Goal: Transaction & Acquisition: Purchase product/service

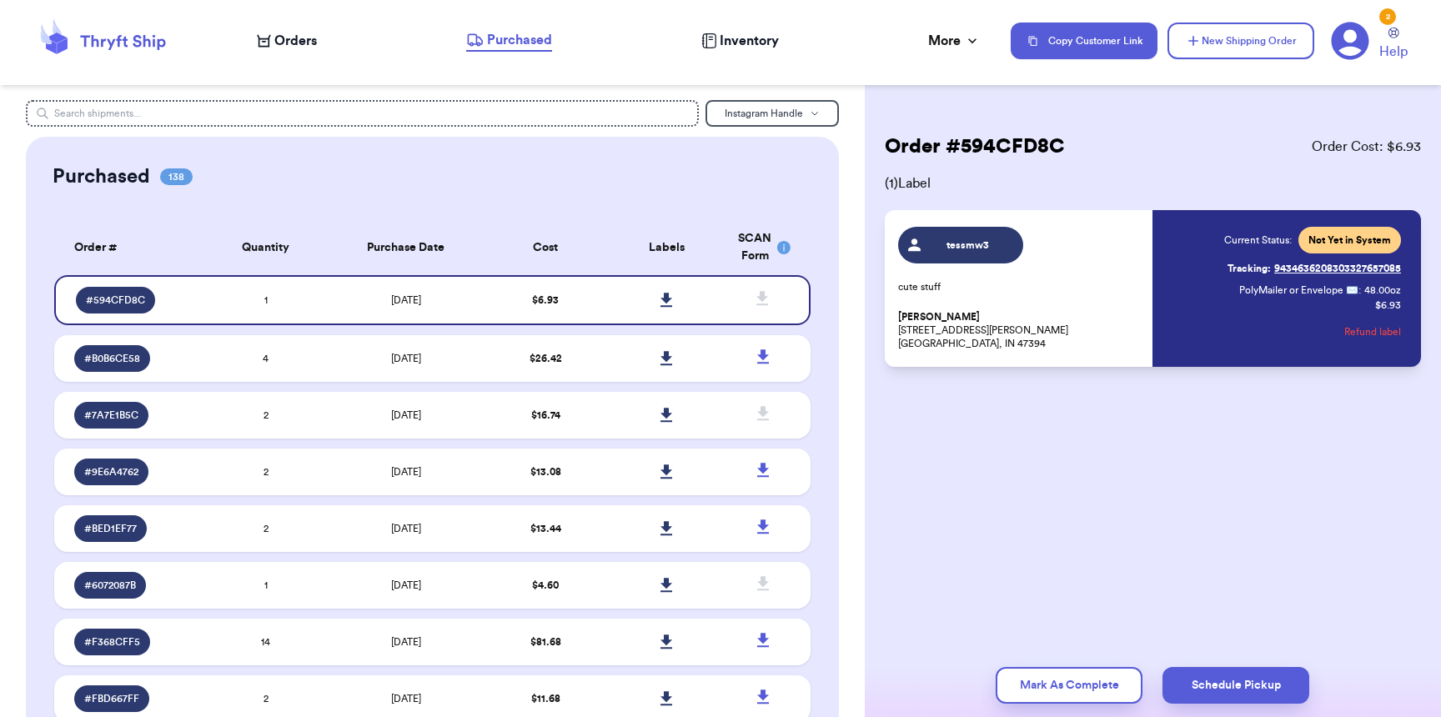
click at [293, 31] on span "Orders" at bounding box center [295, 41] width 43 height 20
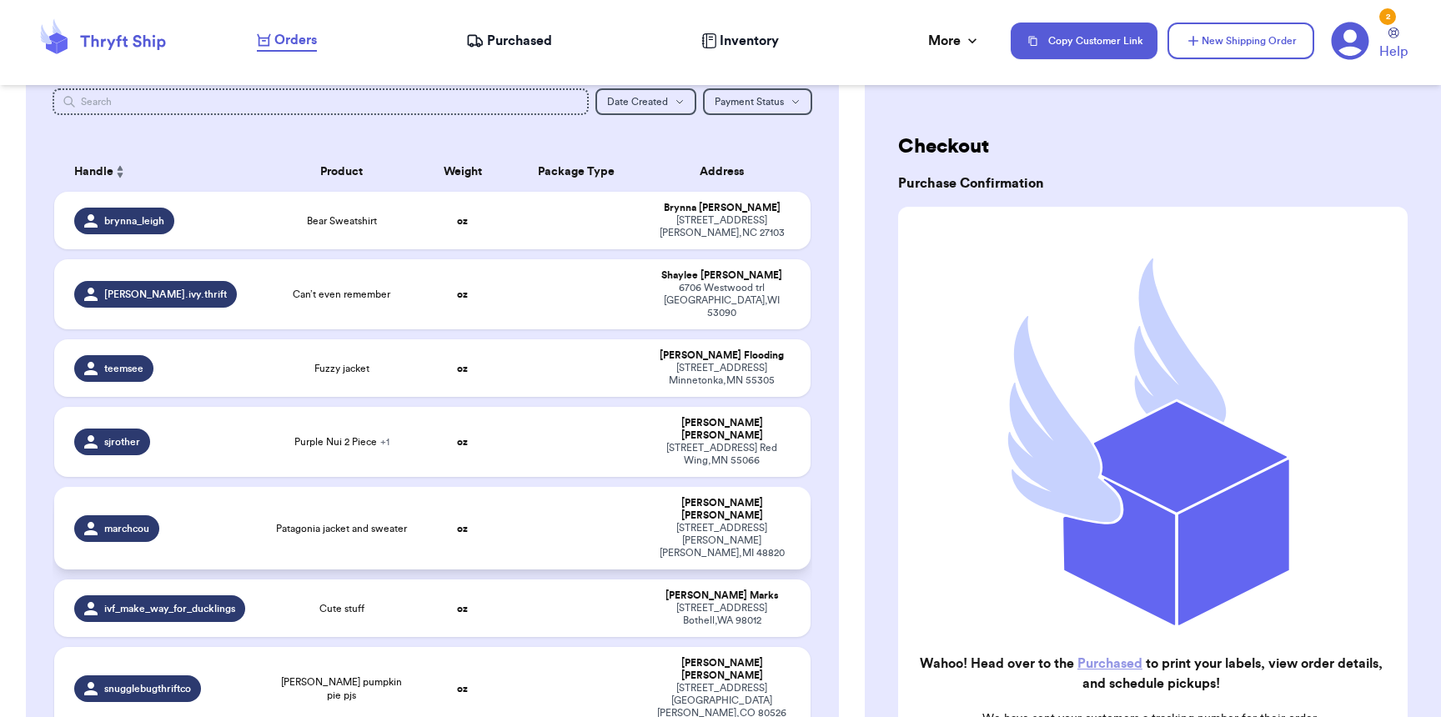
scroll to position [208, 0]
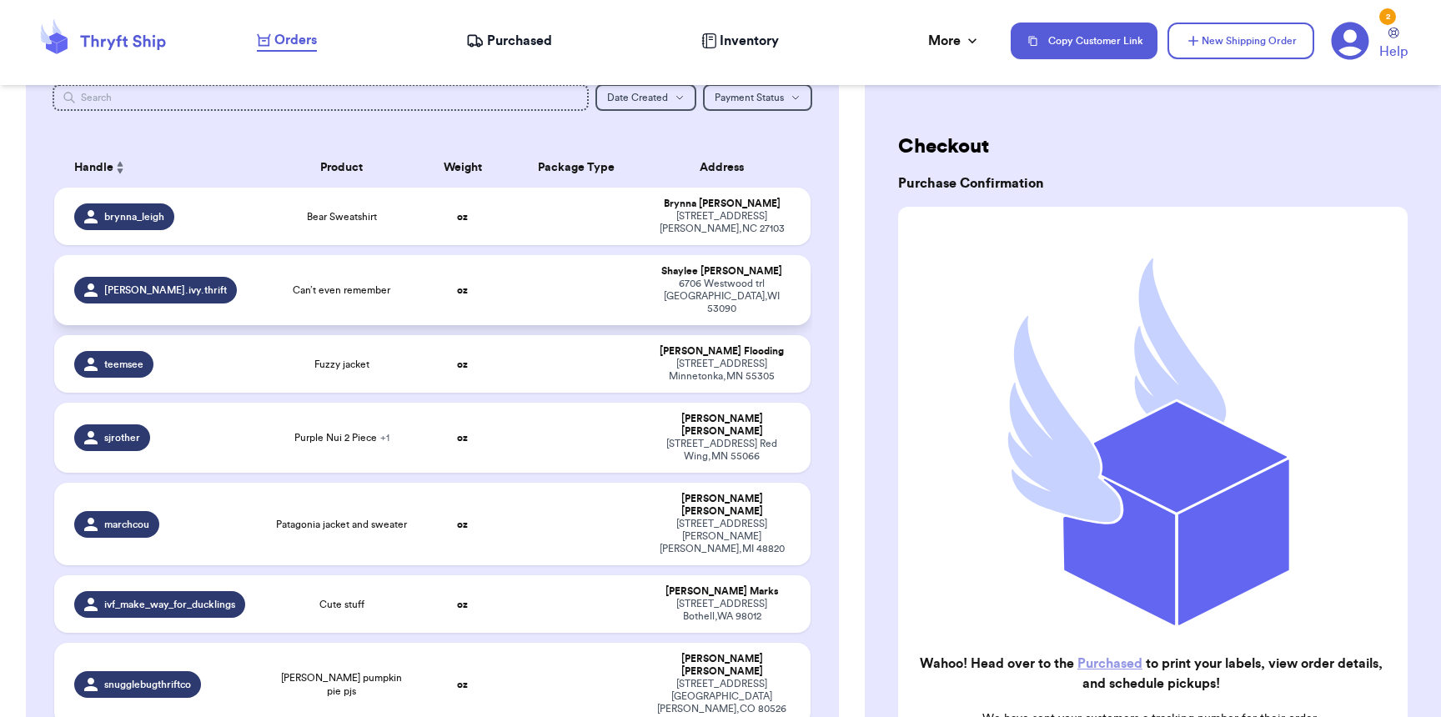
click at [497, 278] on td "oz" at bounding box center [462, 290] width 91 height 70
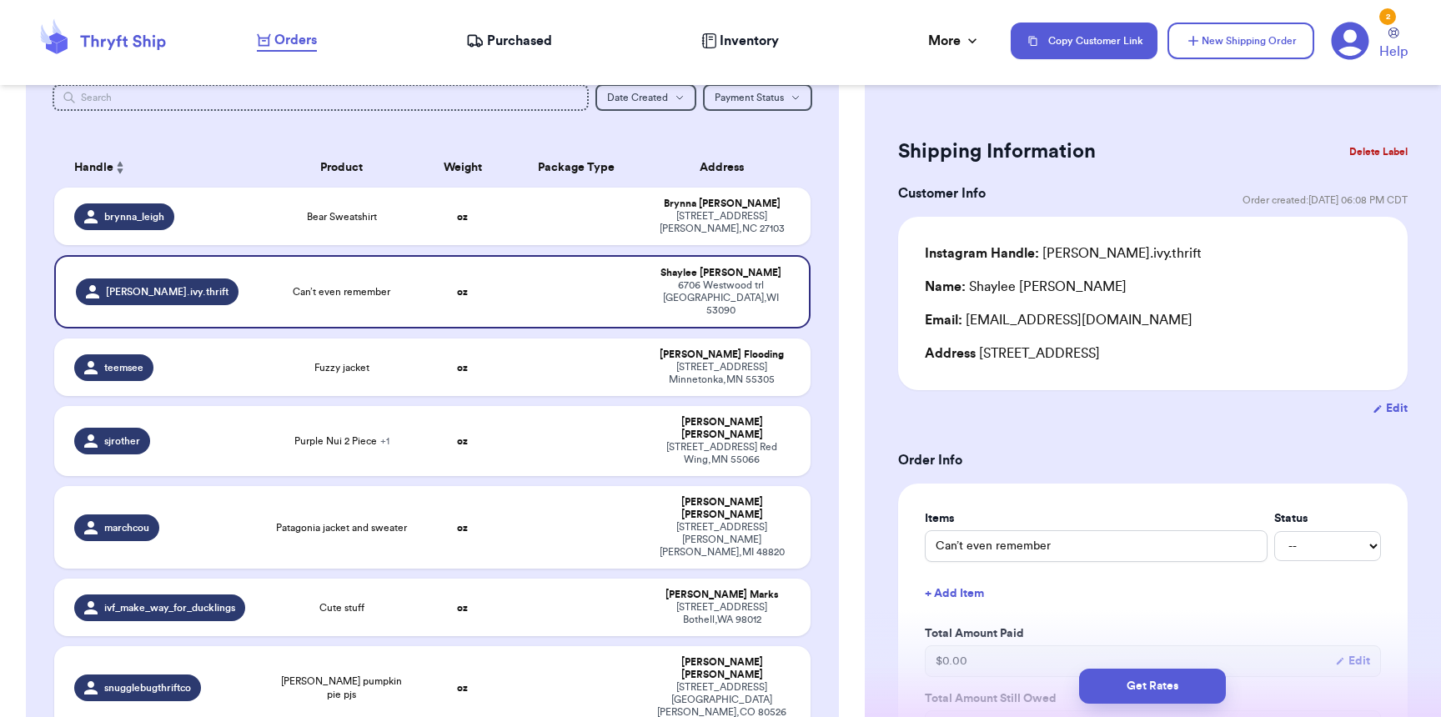
scroll to position [467, 0]
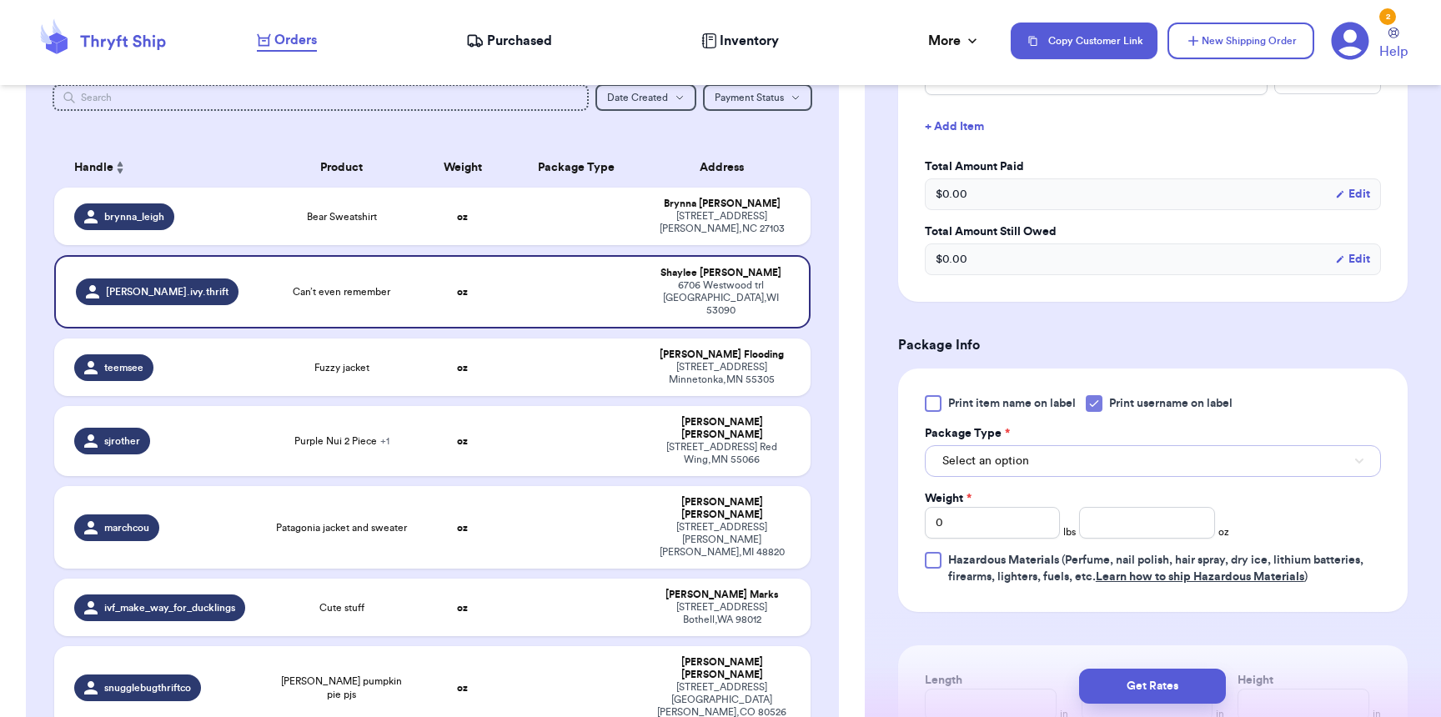
click at [1007, 452] on button "Select an option" at bounding box center [1153, 461] width 456 height 32
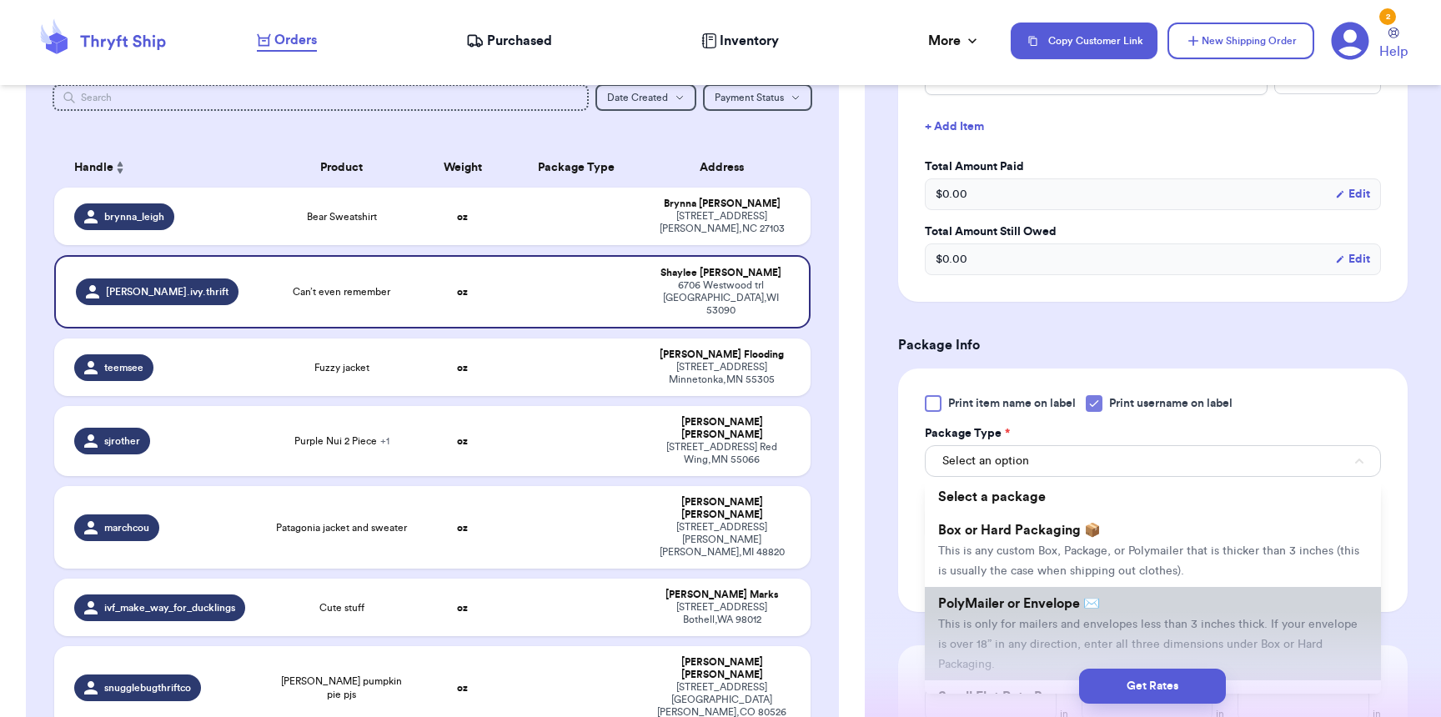
click at [1021, 602] on span "PolyMailer or Envelope ✉️" at bounding box center [1019, 603] width 162 height 13
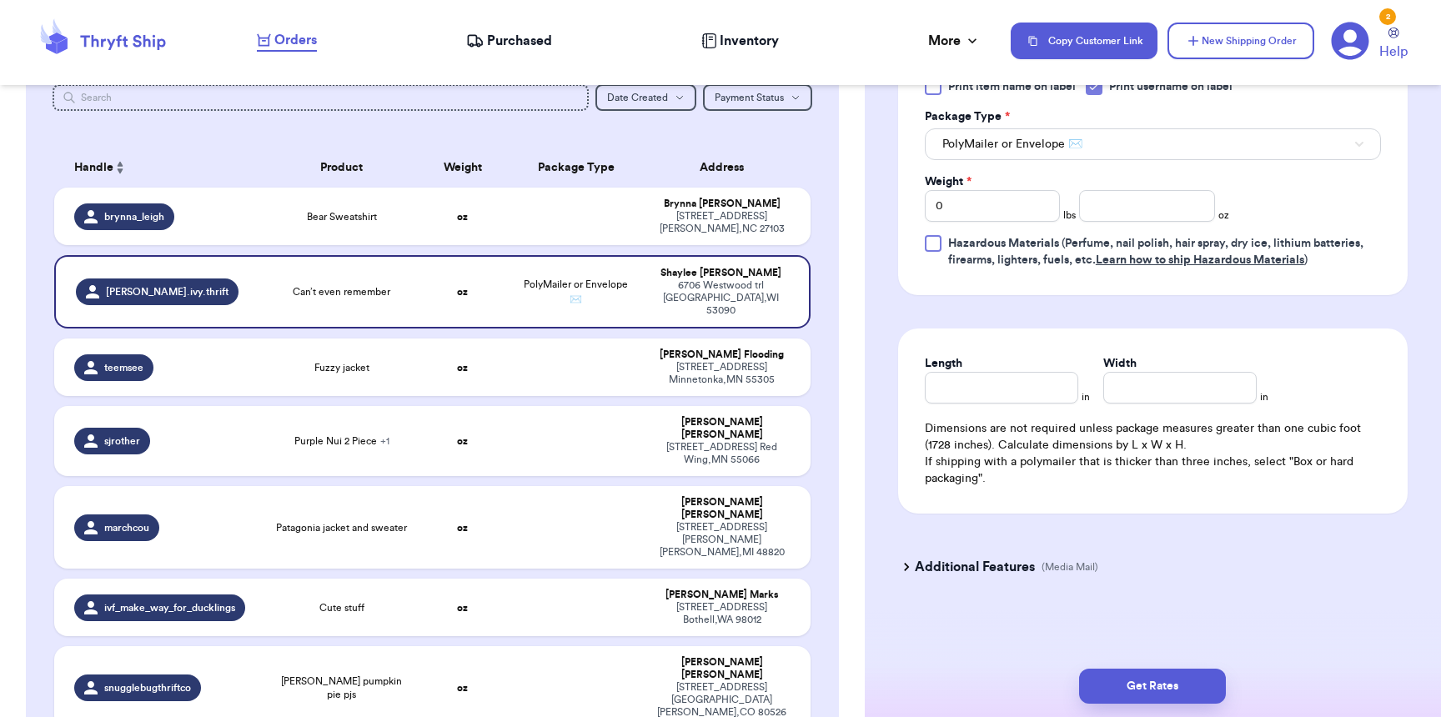
scroll to position [767, 0]
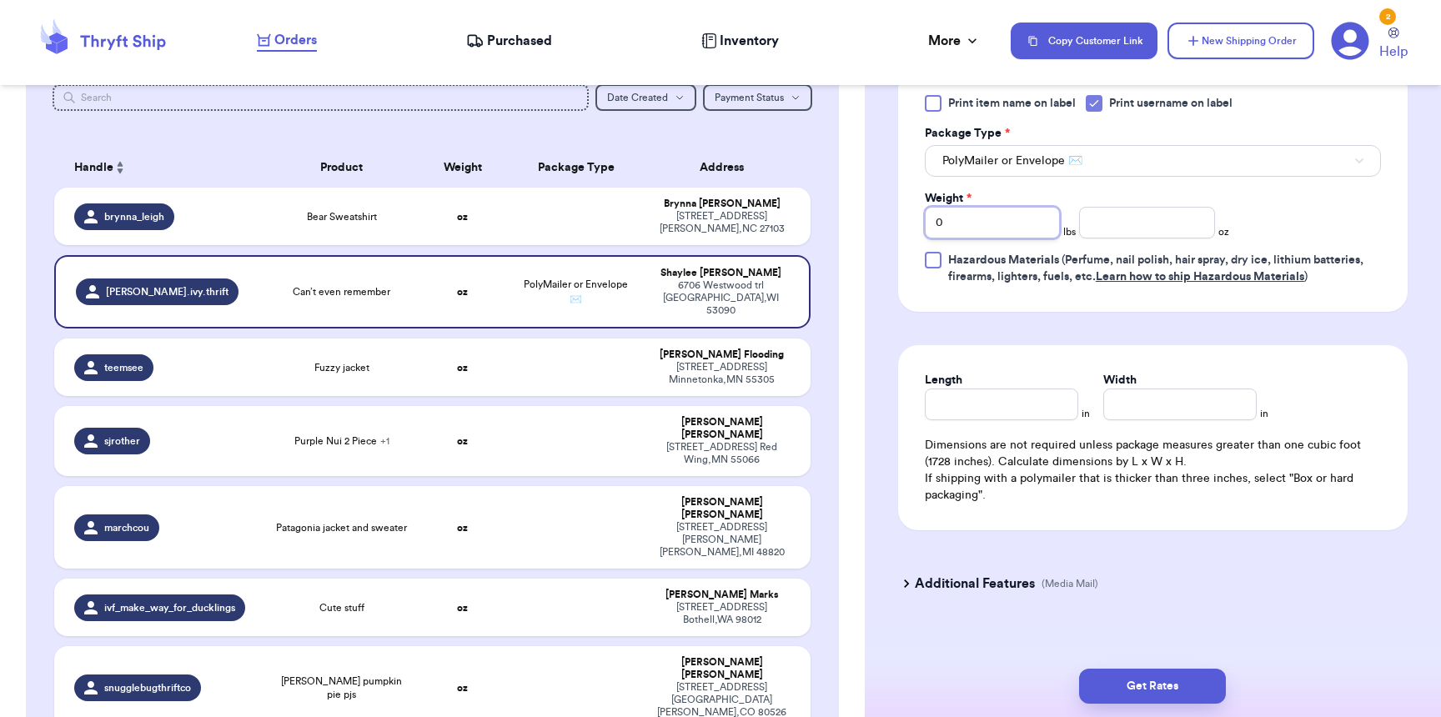
click at [975, 238] on input "0" at bounding box center [992, 223] width 135 height 32
type input "01"
type input "6"
click at [1026, 420] on input "Length" at bounding box center [1001, 404] width 153 height 32
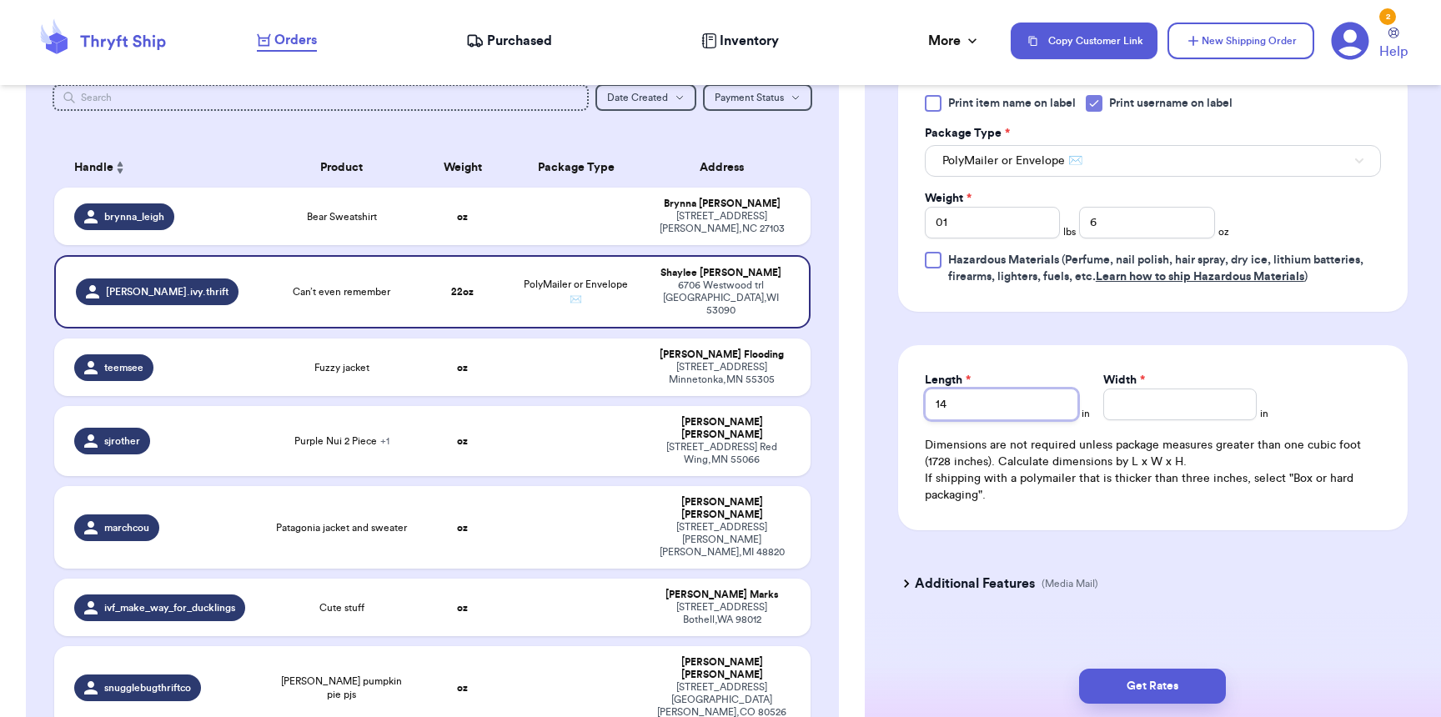
type input "14"
type input "11"
click at [1190, 694] on button "Get Rates" at bounding box center [1152, 686] width 147 height 35
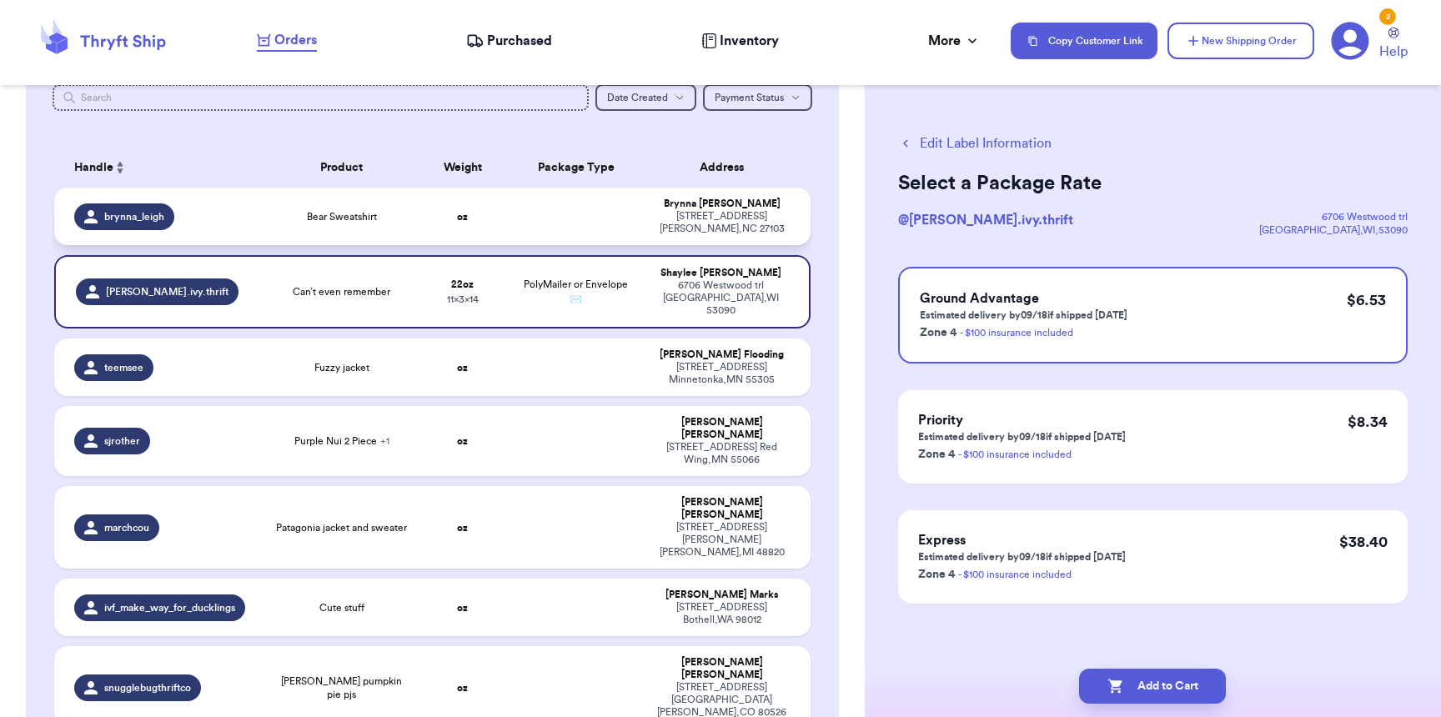
click at [231, 216] on div "brynna_leigh" at bounding box center [165, 216] width 182 height 27
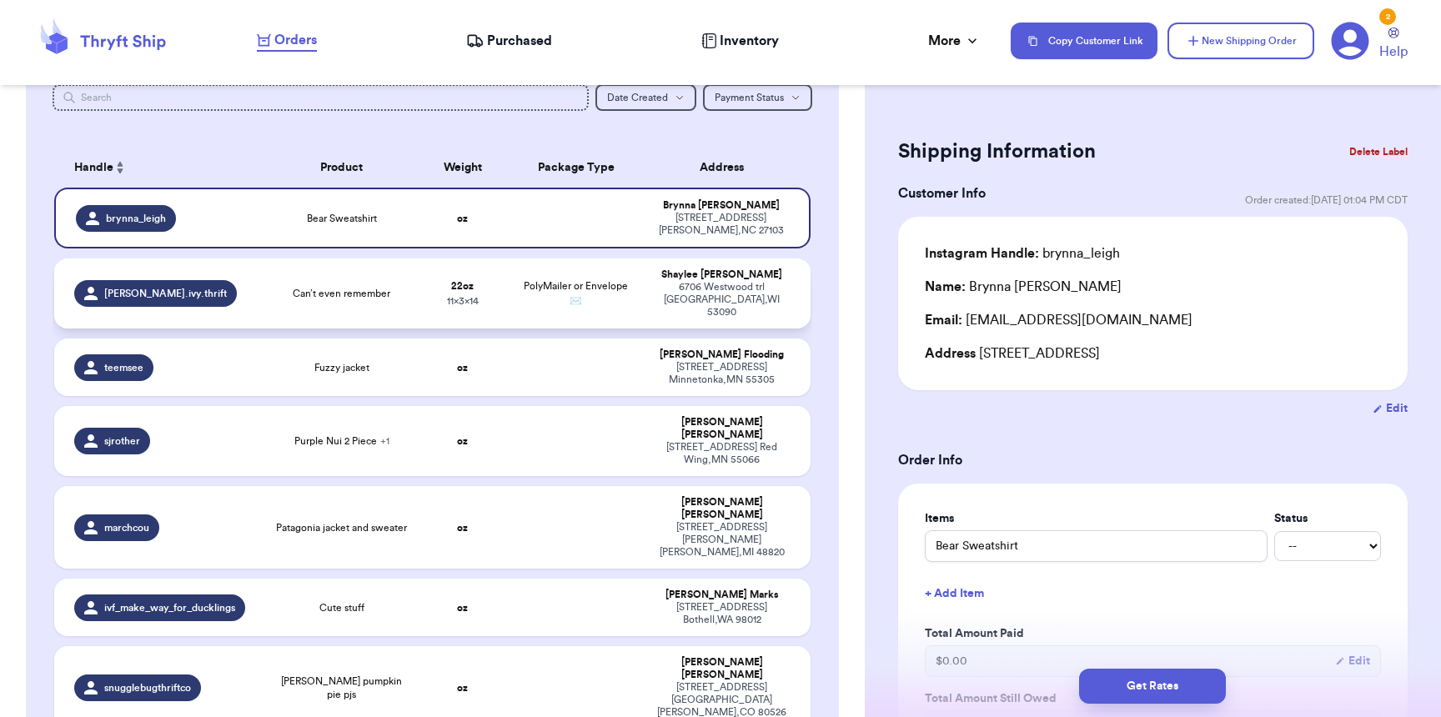
click at [268, 288] on td "Can’t even remember" at bounding box center [341, 293] width 151 height 70
type input "Can’t even remember"
type input "1"
type input "6"
type input "14"
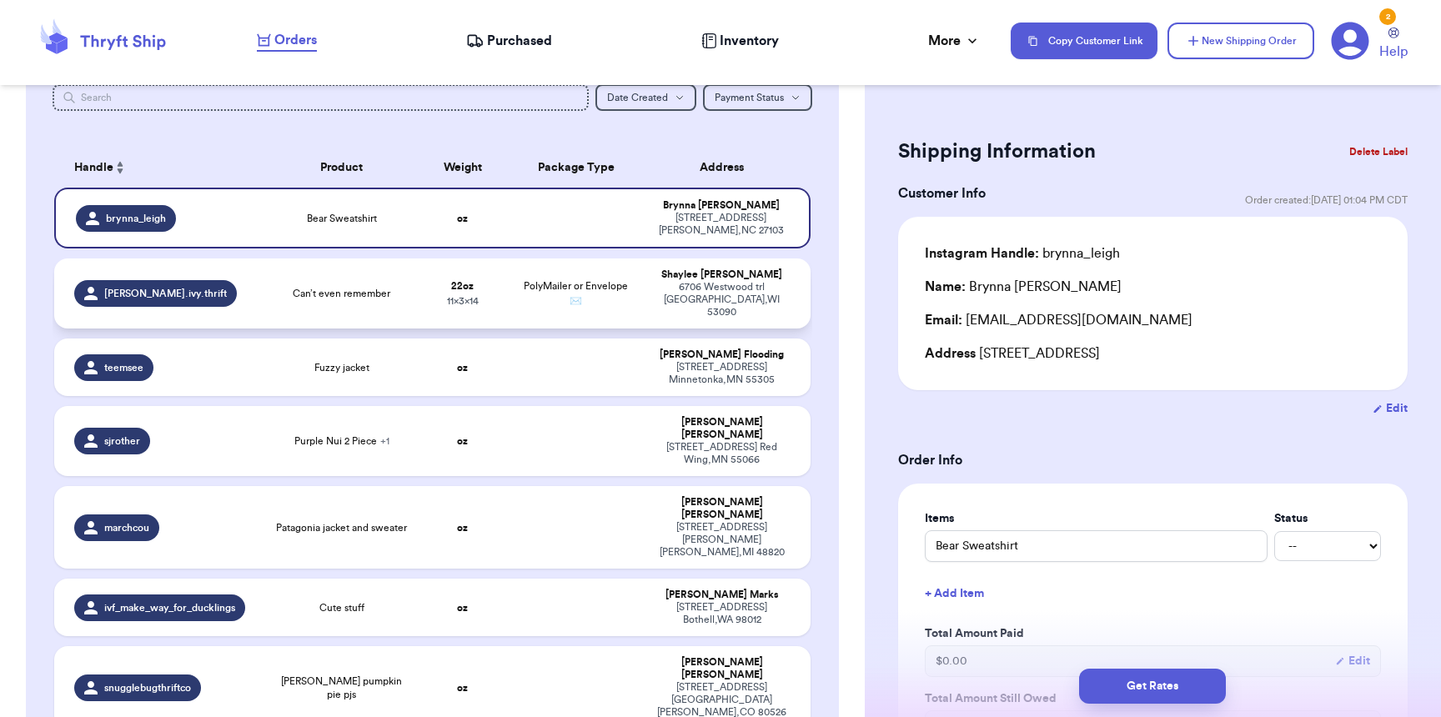
type input "11"
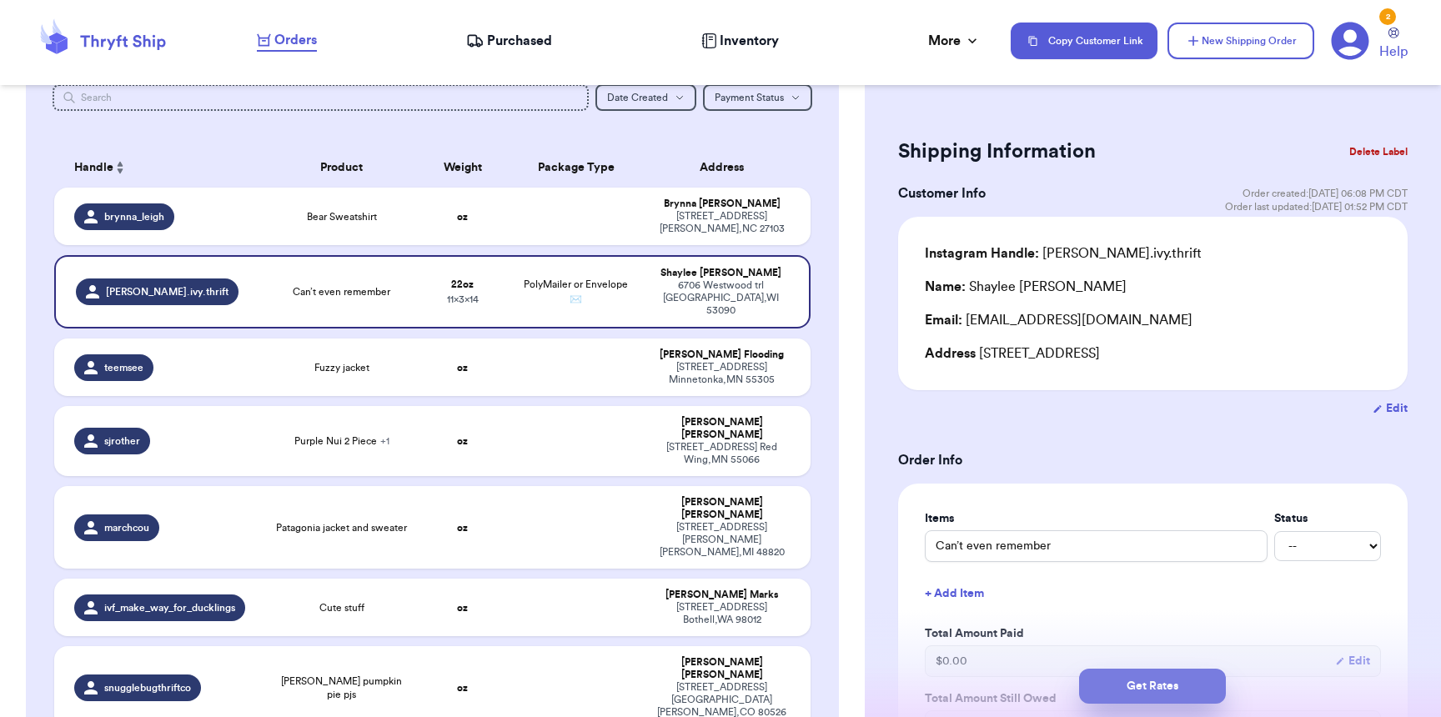
click at [1107, 679] on button "Get Rates" at bounding box center [1152, 686] width 147 height 35
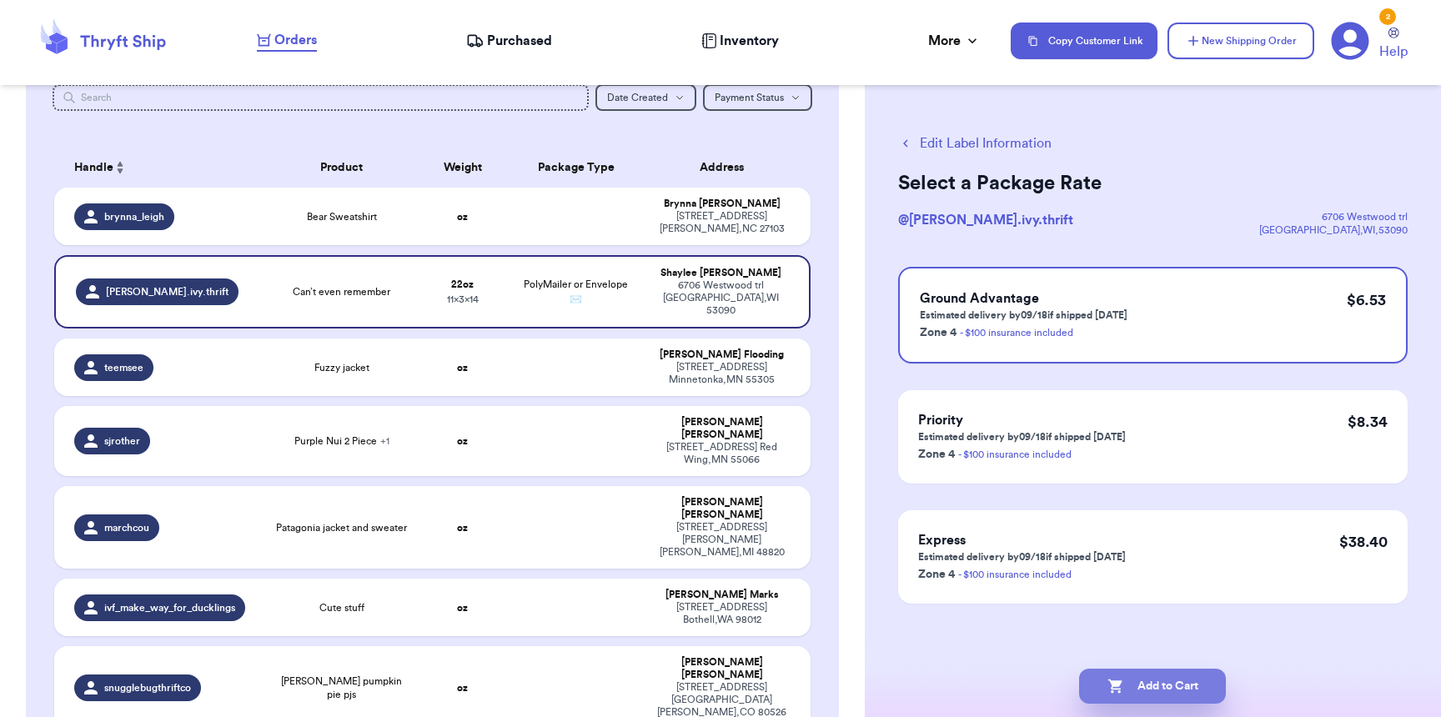
click at [1122, 684] on icon "button" at bounding box center [1115, 686] width 17 height 17
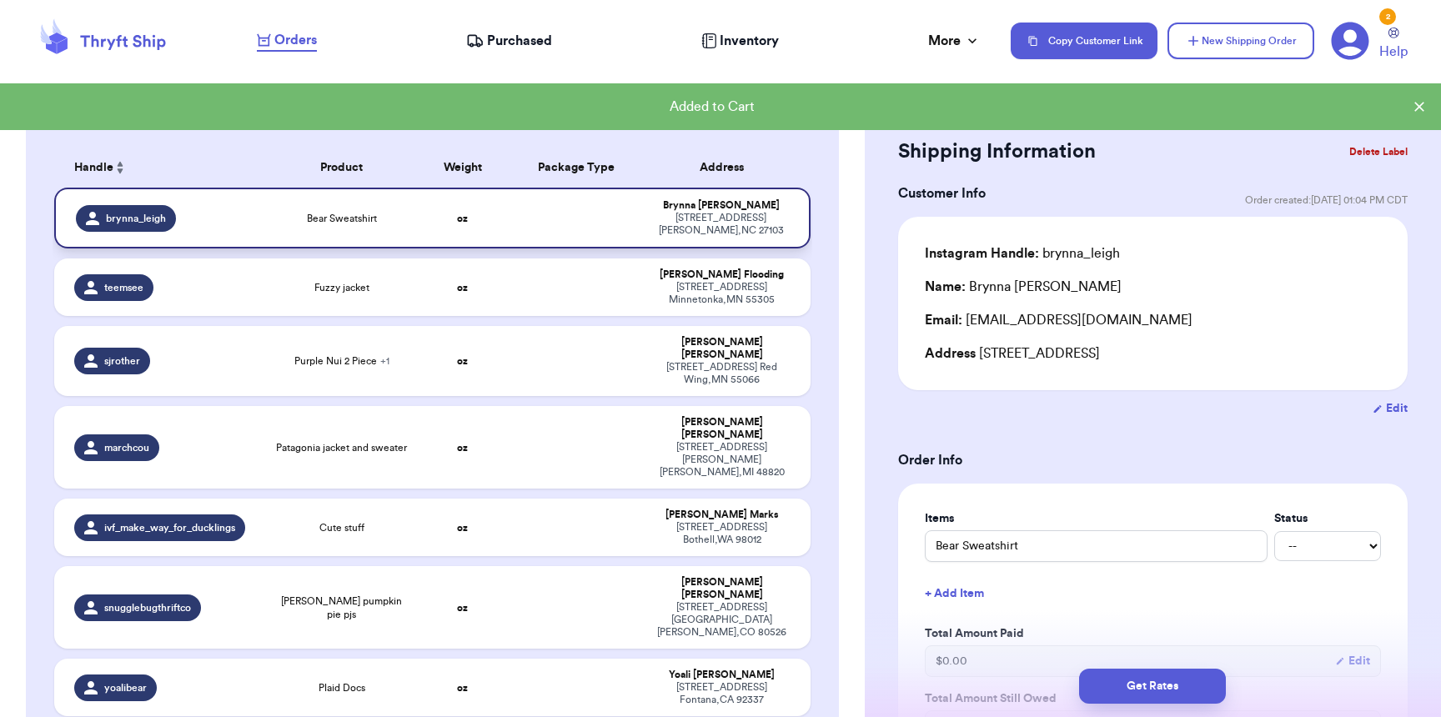
click at [529, 211] on td at bounding box center [576, 218] width 136 height 61
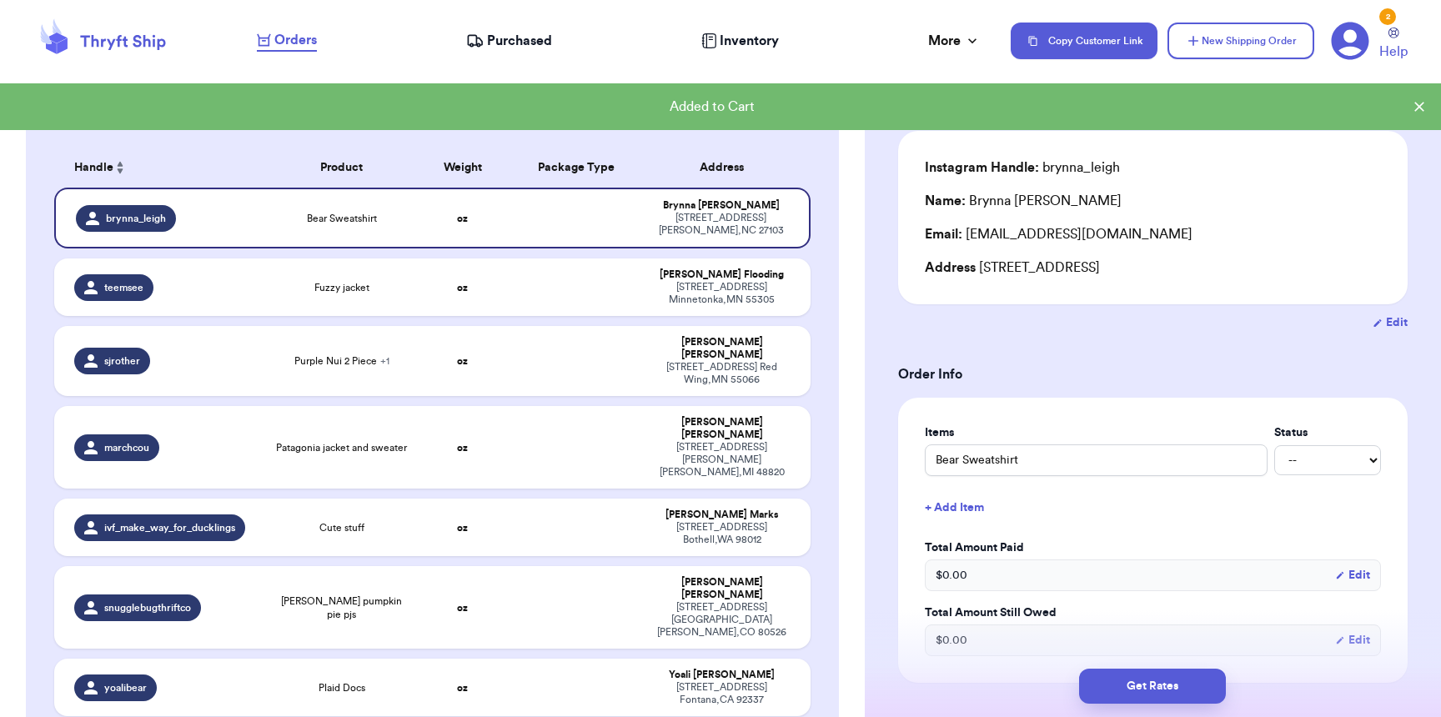
scroll to position [404, 0]
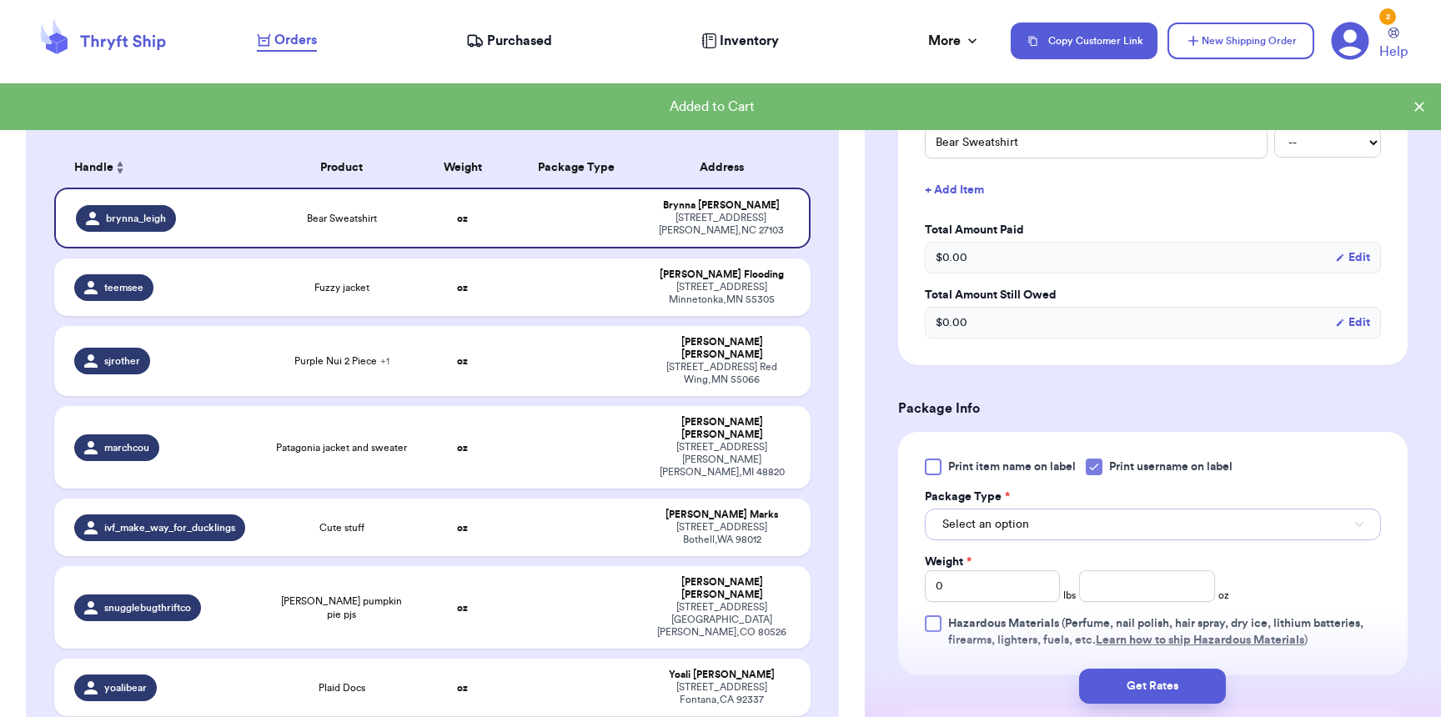
click at [976, 527] on span "Select an option" at bounding box center [985, 524] width 87 height 17
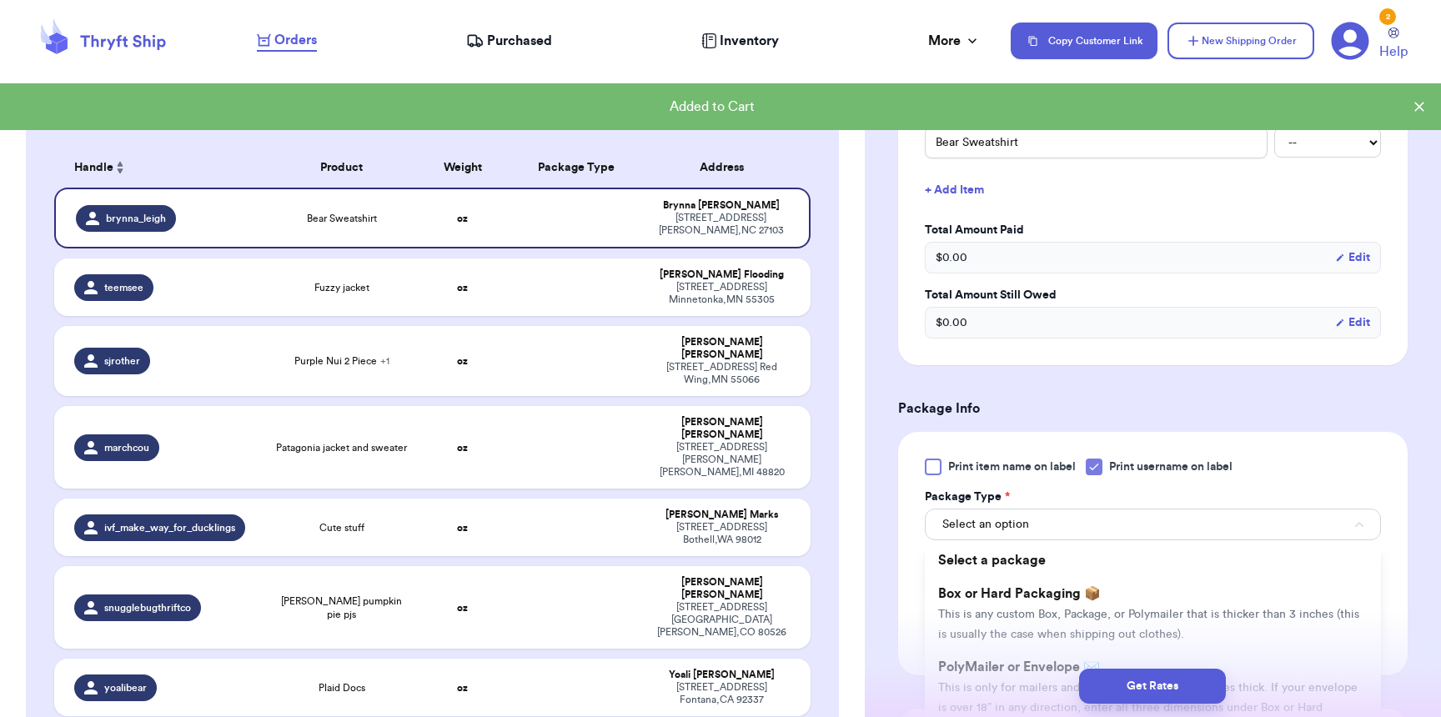
click at [977, 669] on div "Get Rates" at bounding box center [1152, 686] width 549 height 35
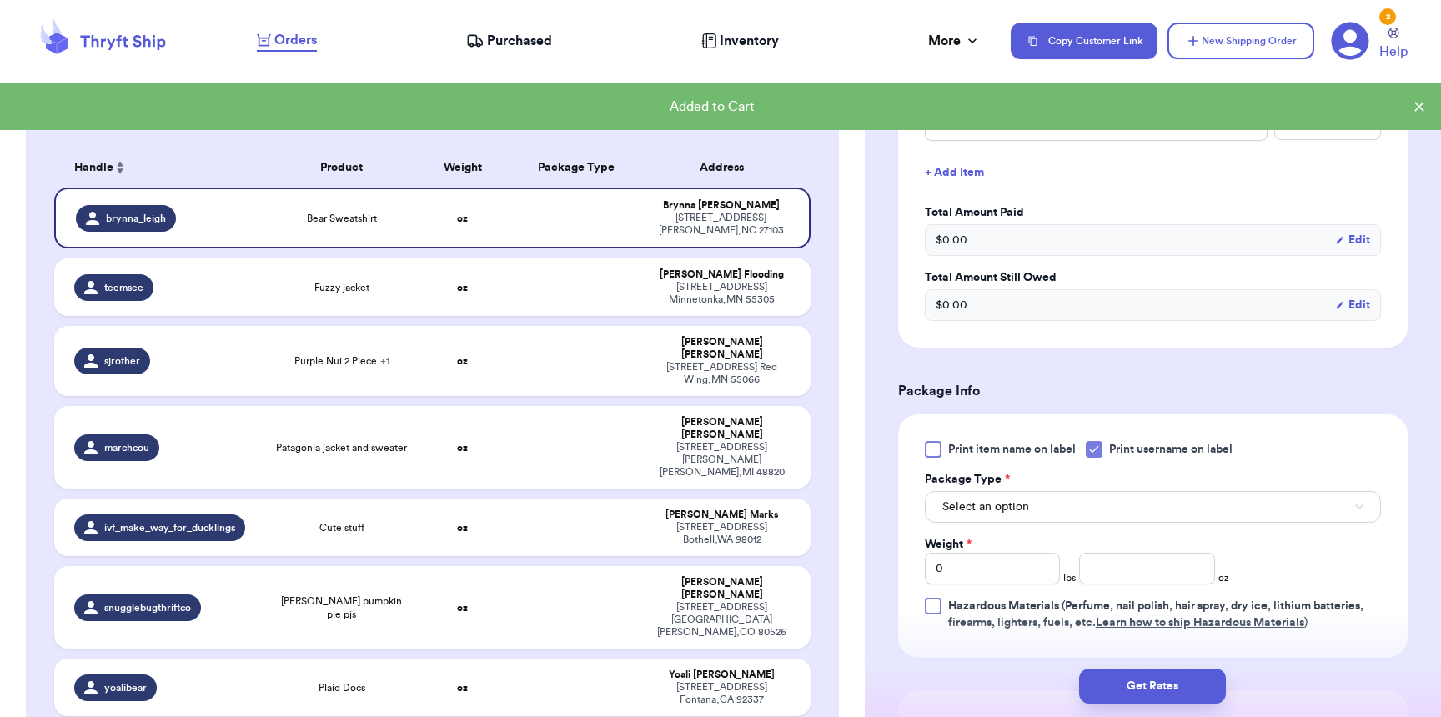
scroll to position [441, 0]
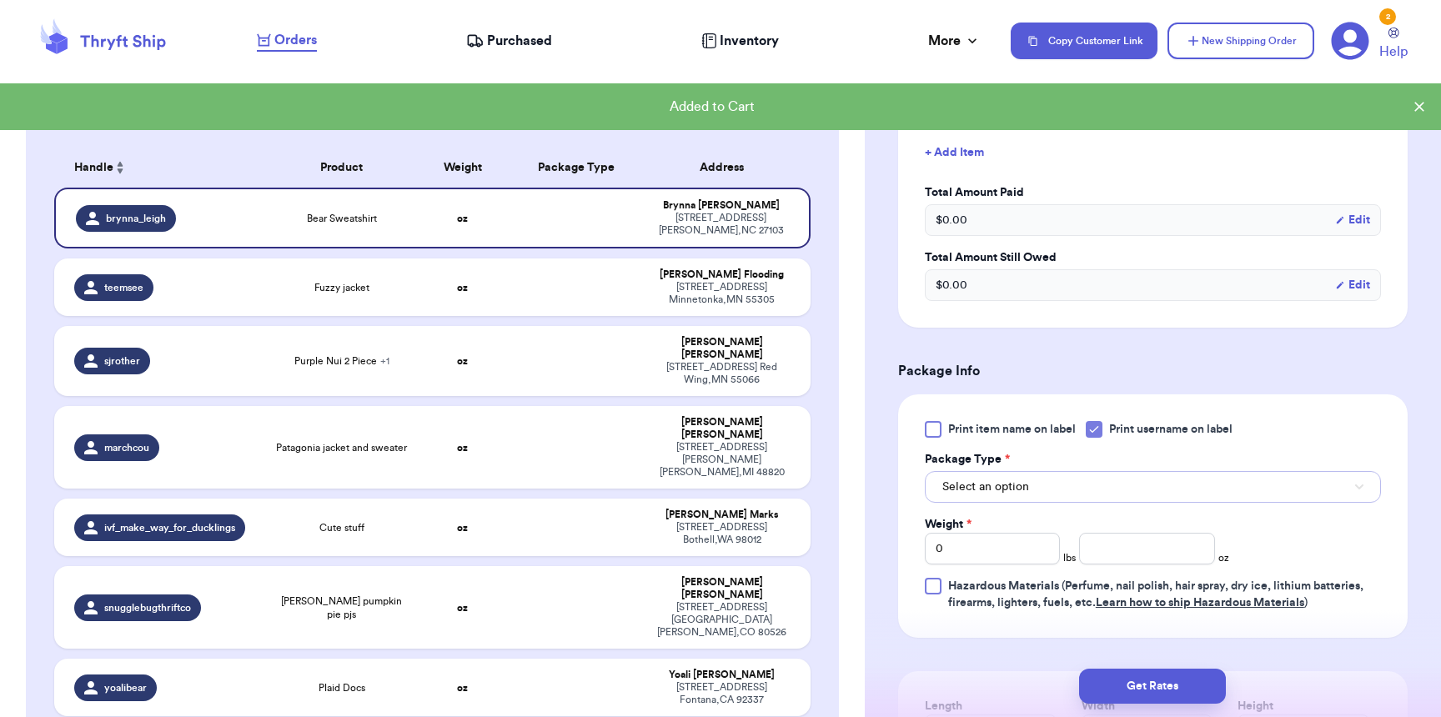
click at [992, 489] on span "Select an option" at bounding box center [985, 487] width 87 height 17
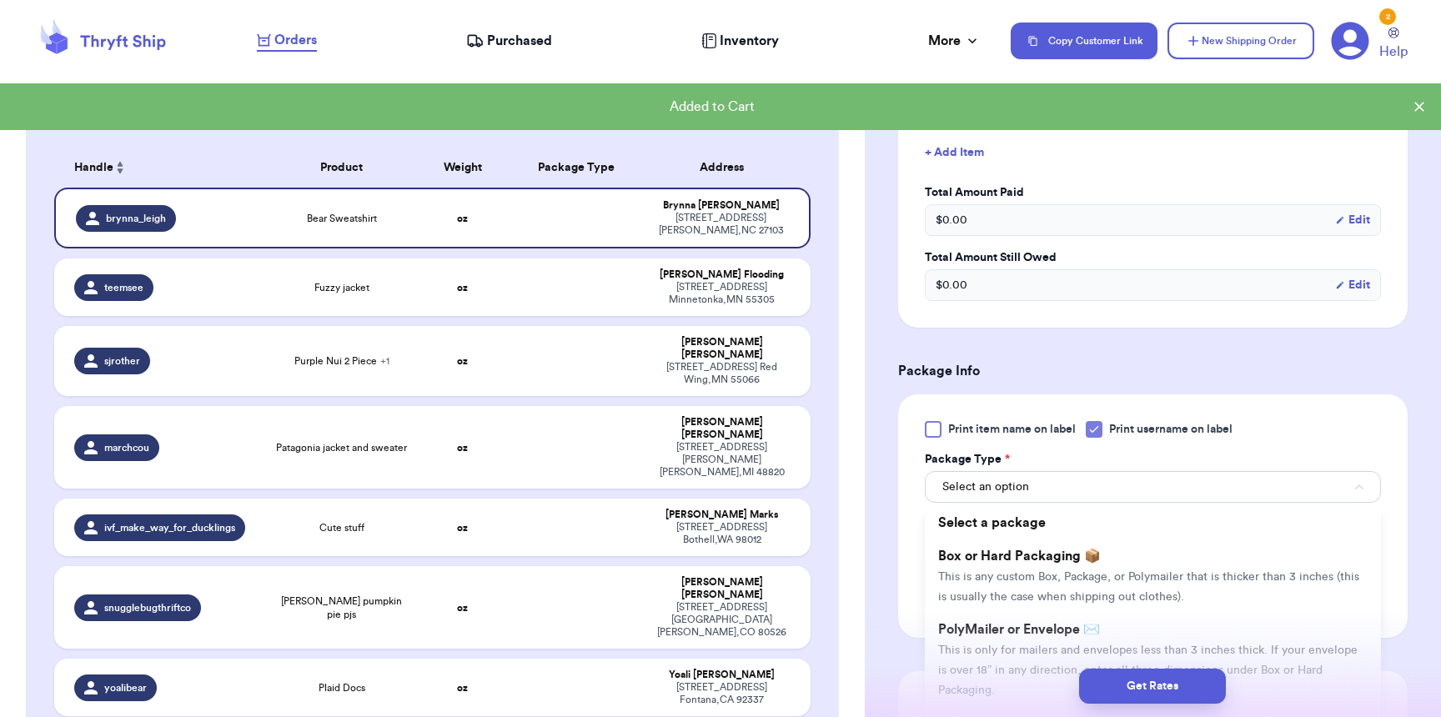
click at [976, 664] on div "Get Rates" at bounding box center [1153, 686] width 576 height 62
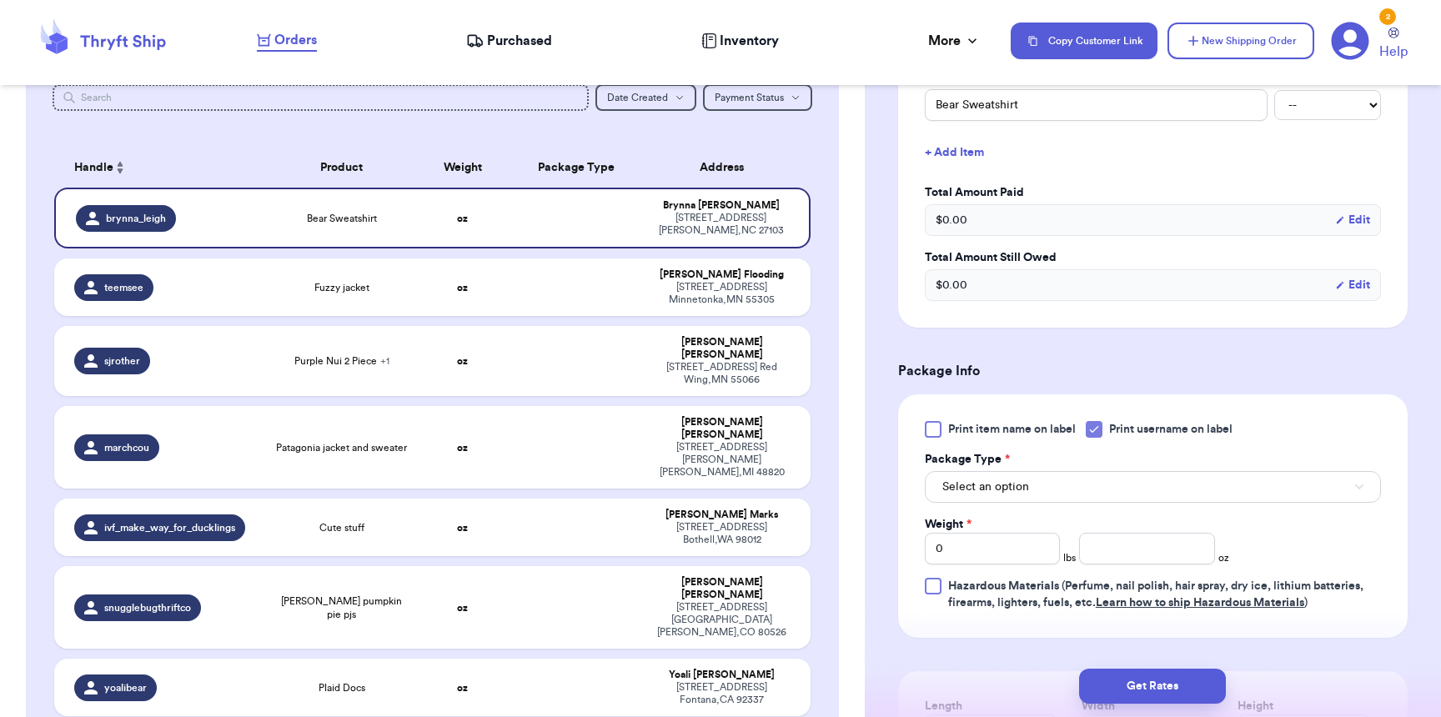
click at [984, 635] on div "Print item name on label Print username on label Package Type * Select an optio…" at bounding box center [1152, 515] width 509 height 243
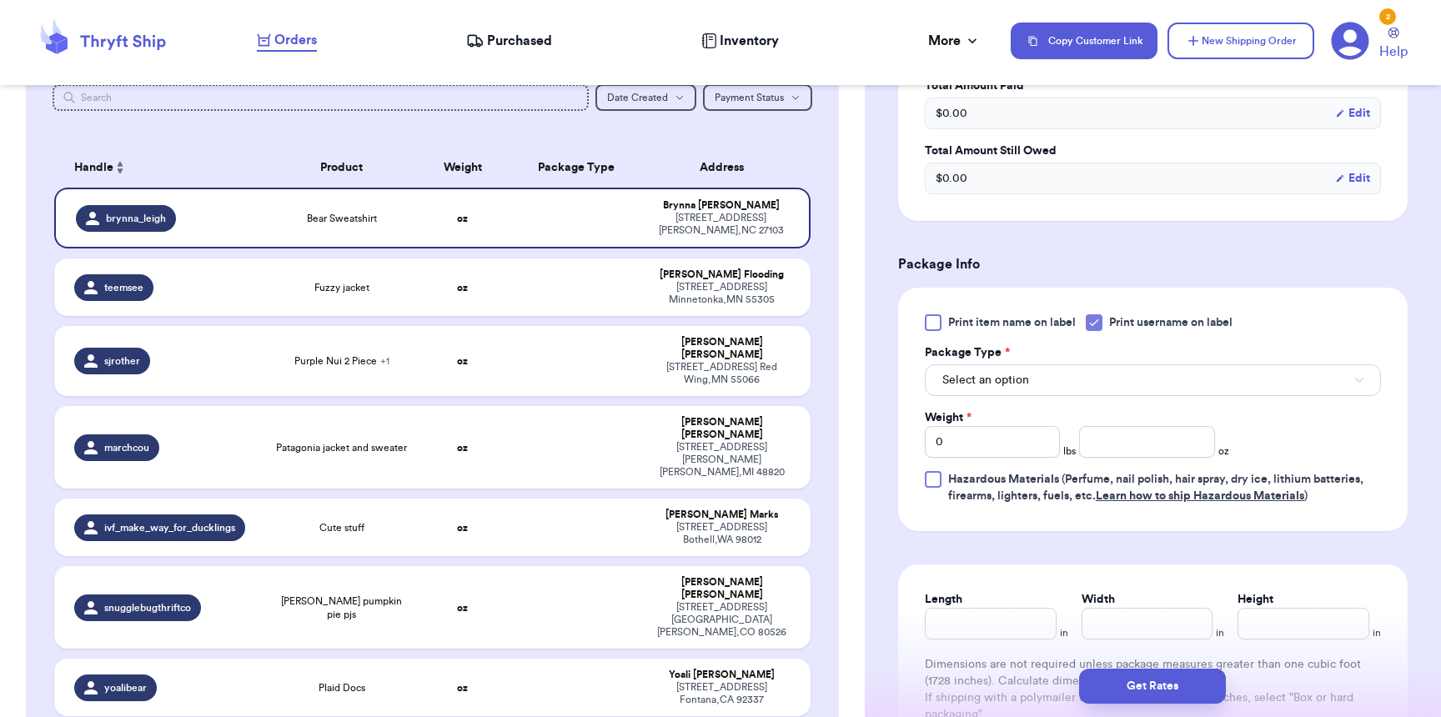
scroll to position [652, 0]
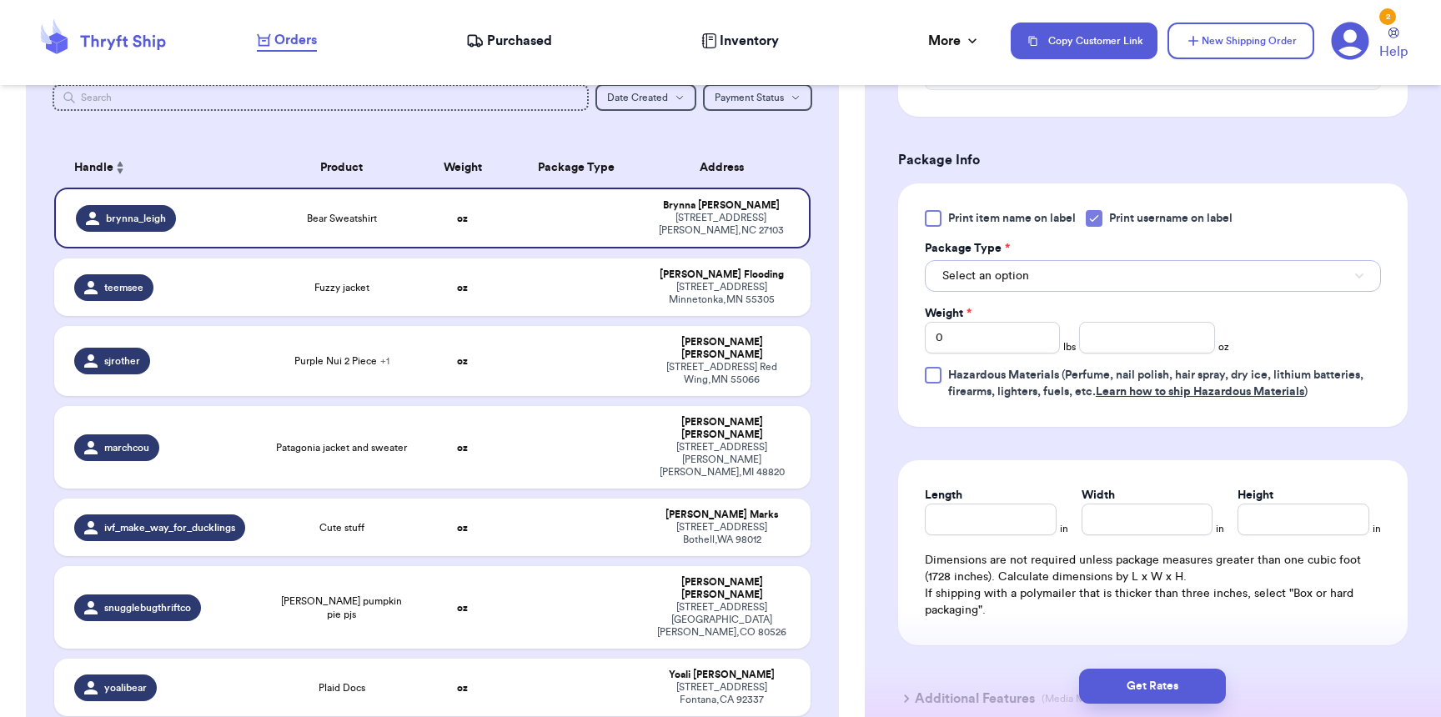
click at [1014, 264] on button "Select an option" at bounding box center [1153, 276] width 456 height 32
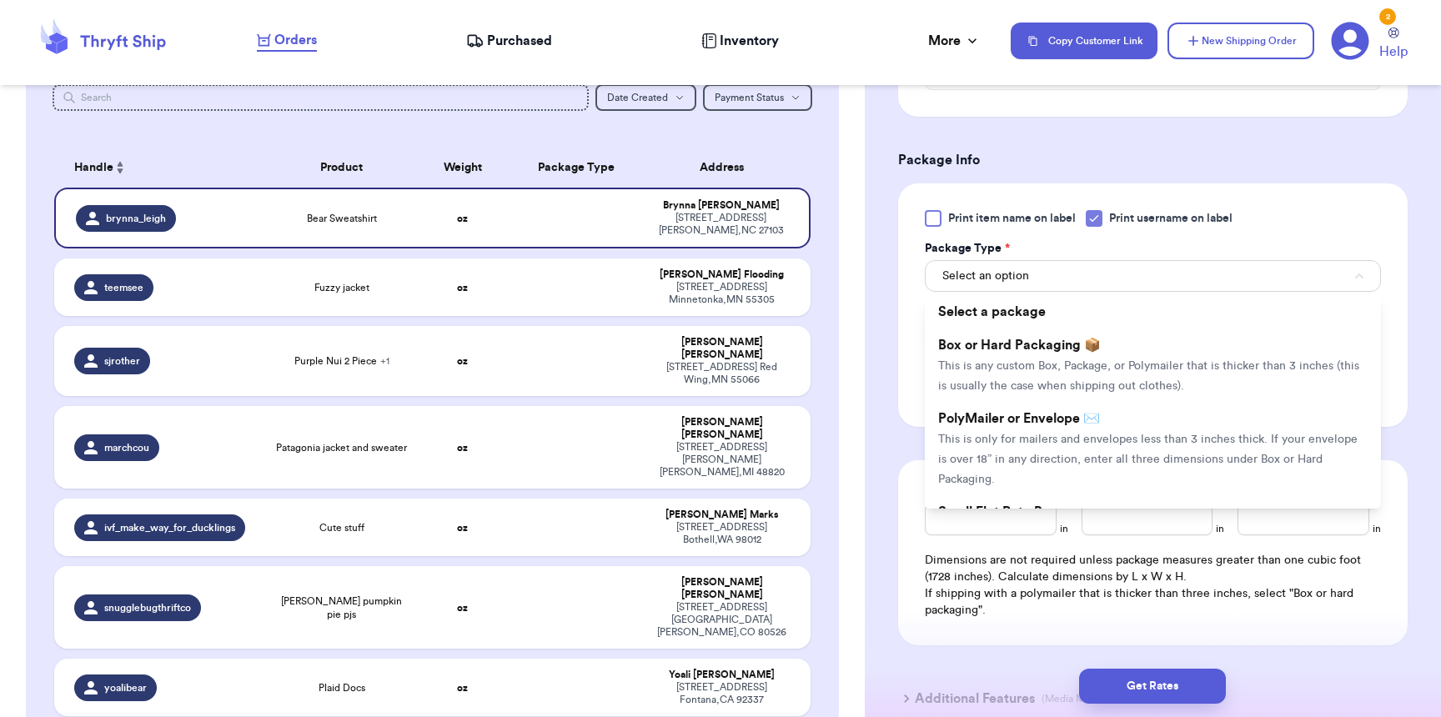
click at [1008, 446] on span "This is only for mailers and envelopes less than 3 inches thick. If your envelo…" at bounding box center [1147, 460] width 419 height 52
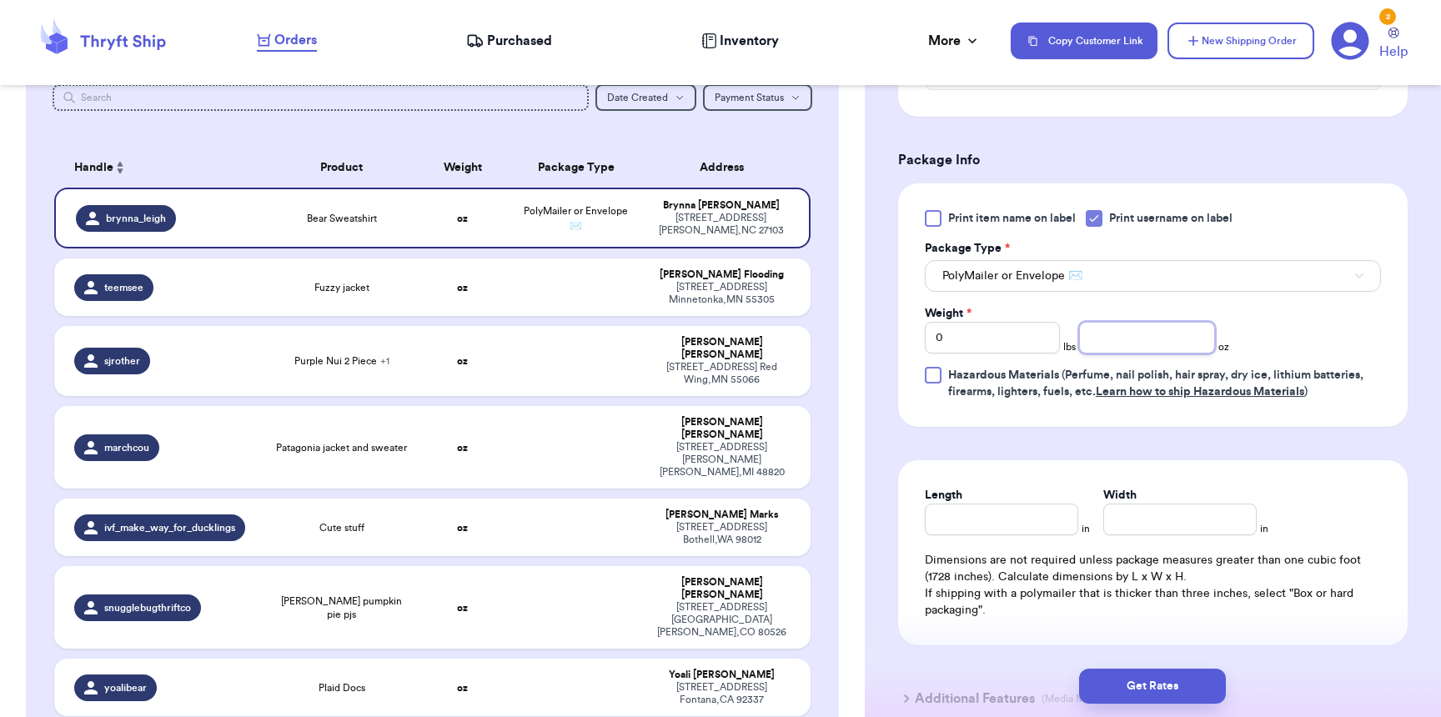
click at [1179, 347] on input "number" at bounding box center [1146, 338] width 135 height 32
type input "6"
type input "9"
click at [1161, 690] on button "Get Rates" at bounding box center [1152, 686] width 147 height 35
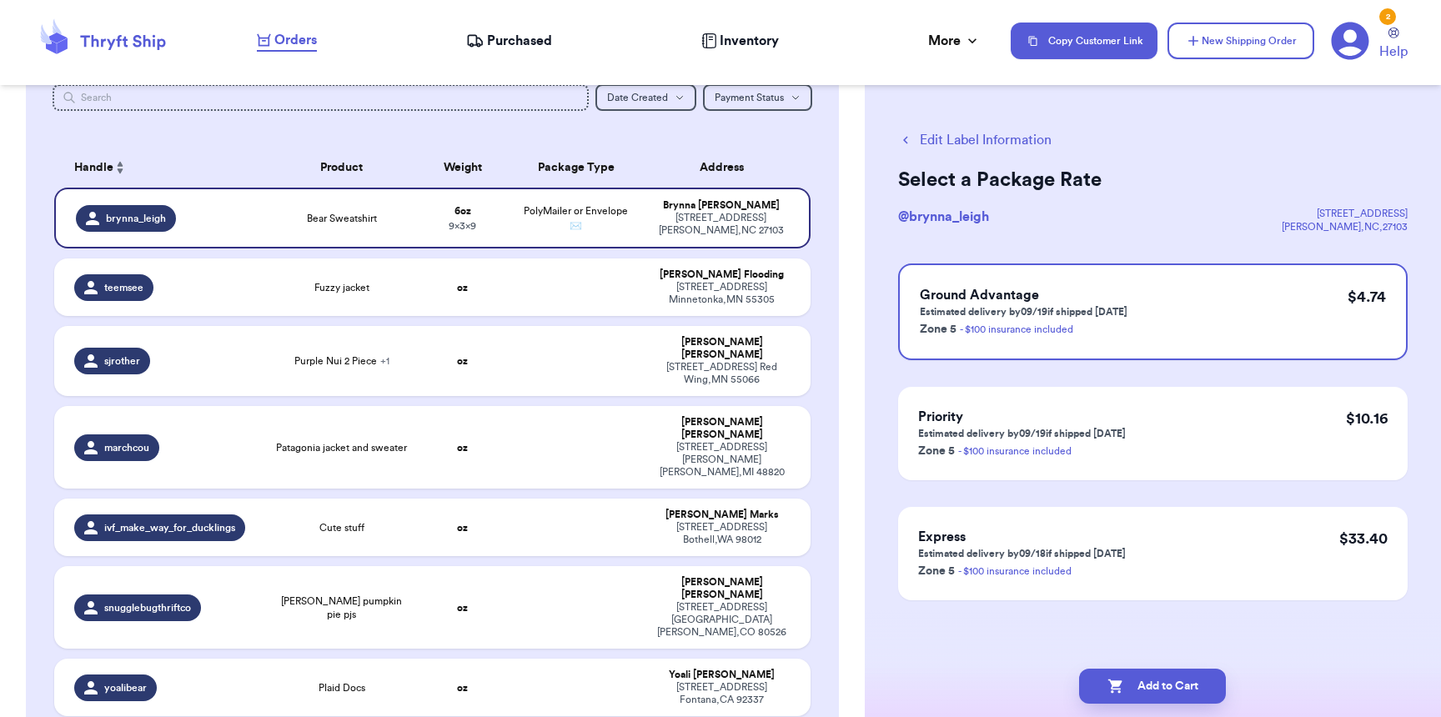
scroll to position [0, 0]
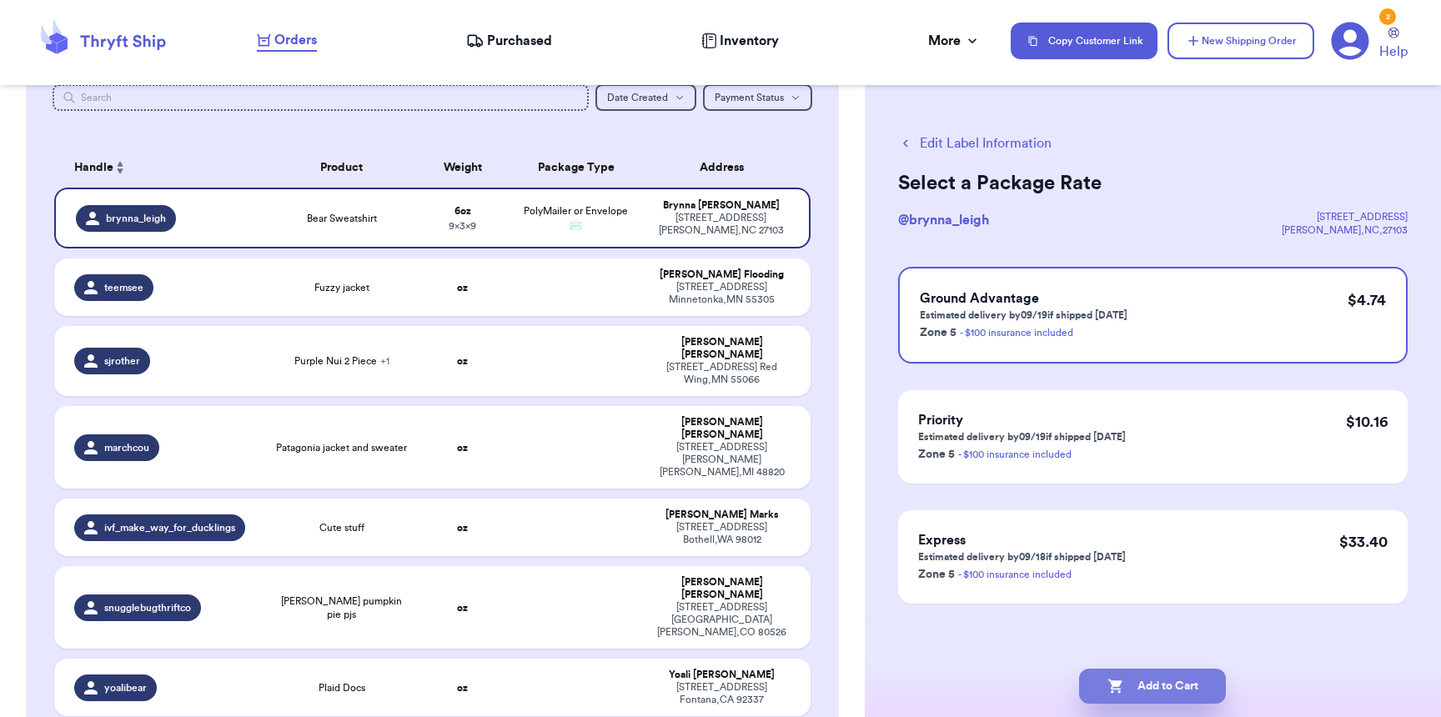
click at [1162, 689] on button "Add to Cart" at bounding box center [1152, 686] width 147 height 35
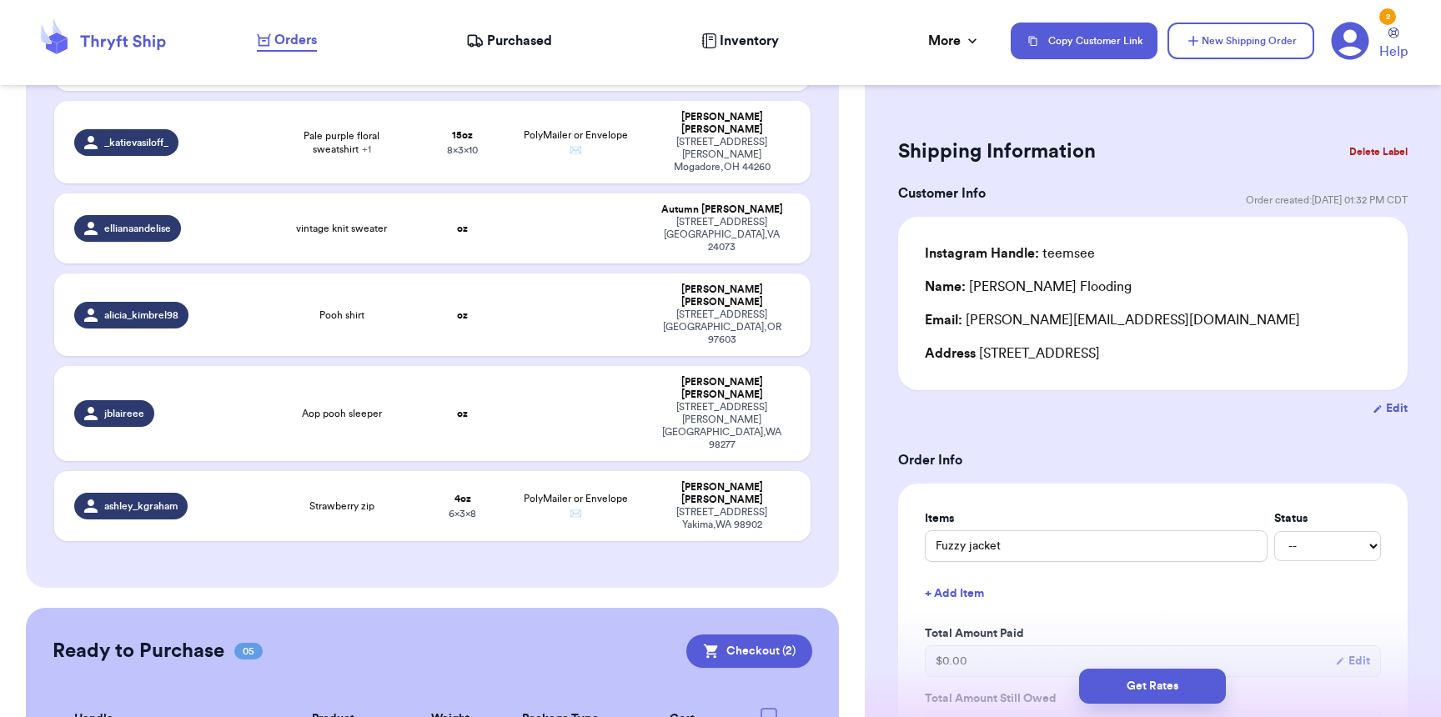
scroll to position [890, 0]
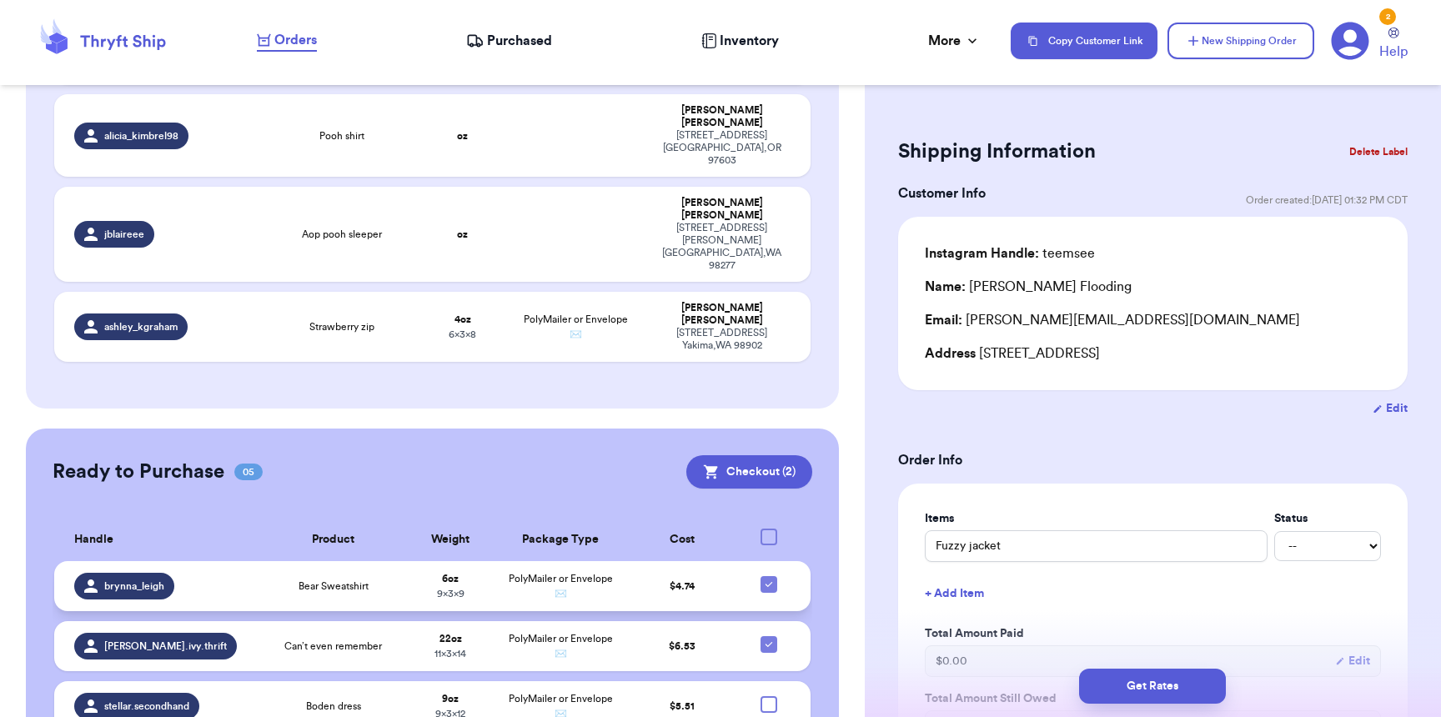
click at [762, 578] on icon at bounding box center [768, 584] width 13 height 13
click at [768, 575] on input "checkbox" at bounding box center [768, 575] width 1 height 1
checkbox input "false"
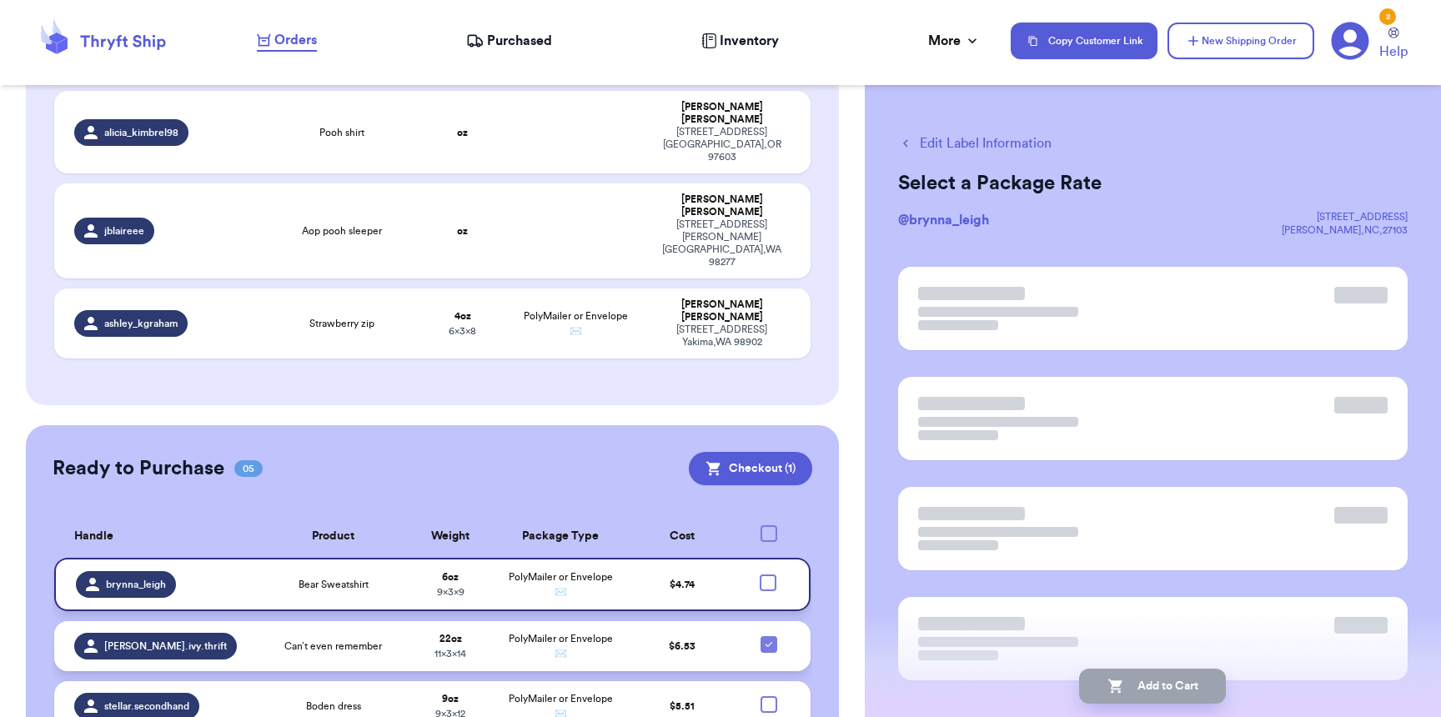
scroll to position [1046, 0]
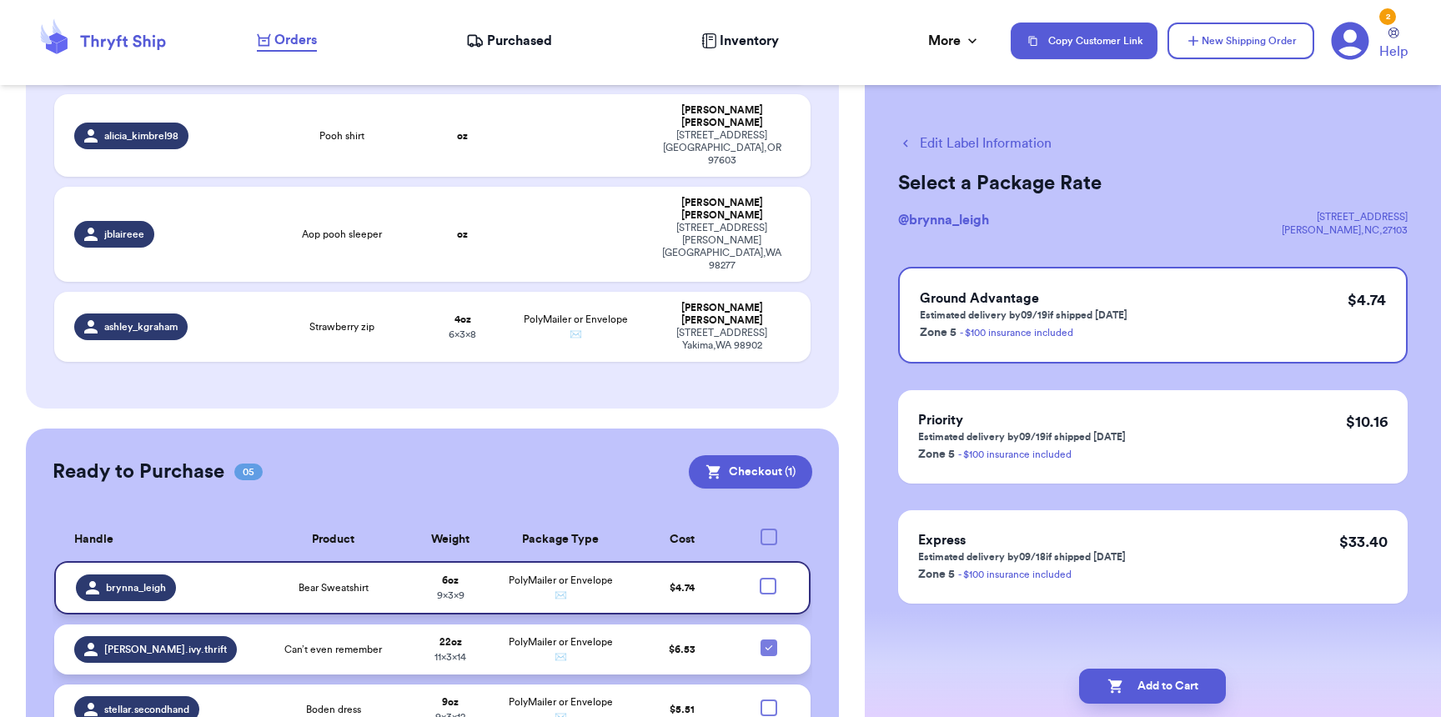
click at [760, 639] on div at bounding box center [768, 647] width 17 height 17
click at [768, 639] on input "checkbox" at bounding box center [768, 639] width 1 height 1
checkbox input "false"
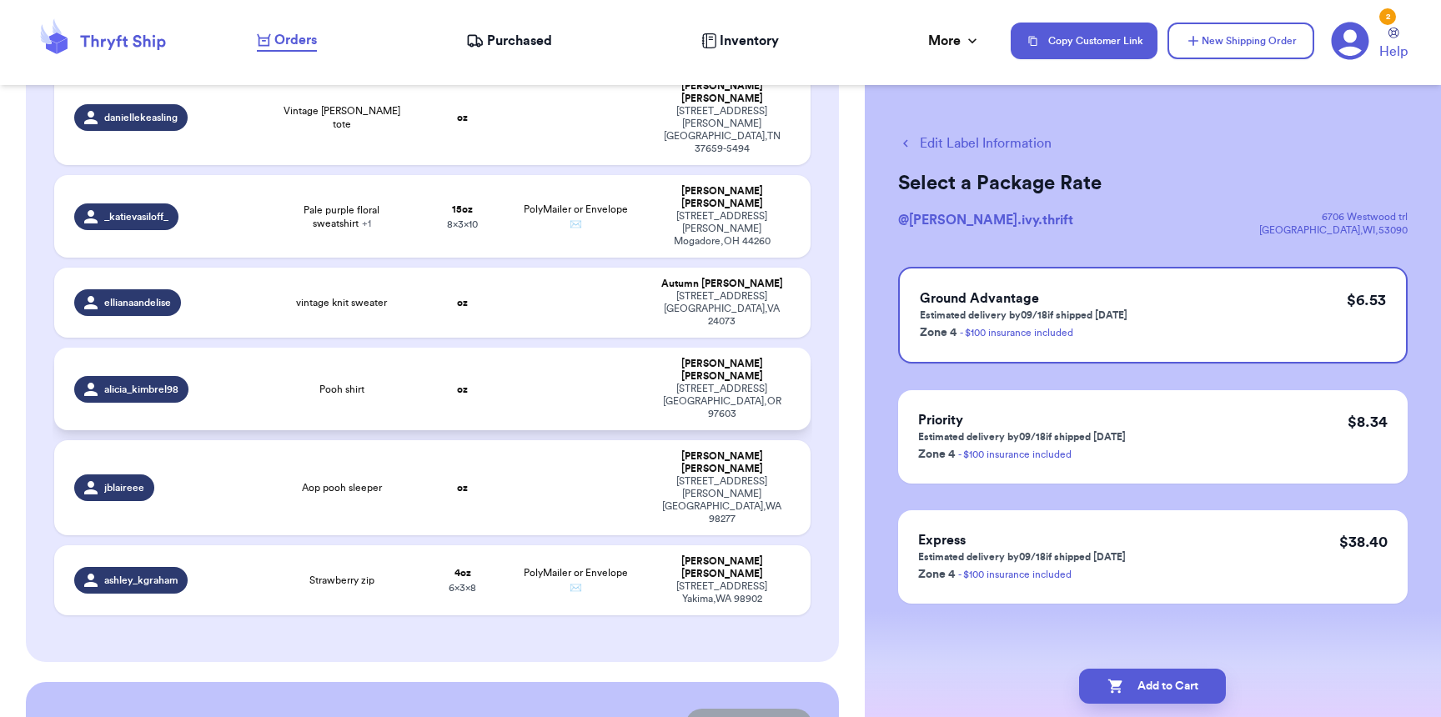
scroll to position [548, 0]
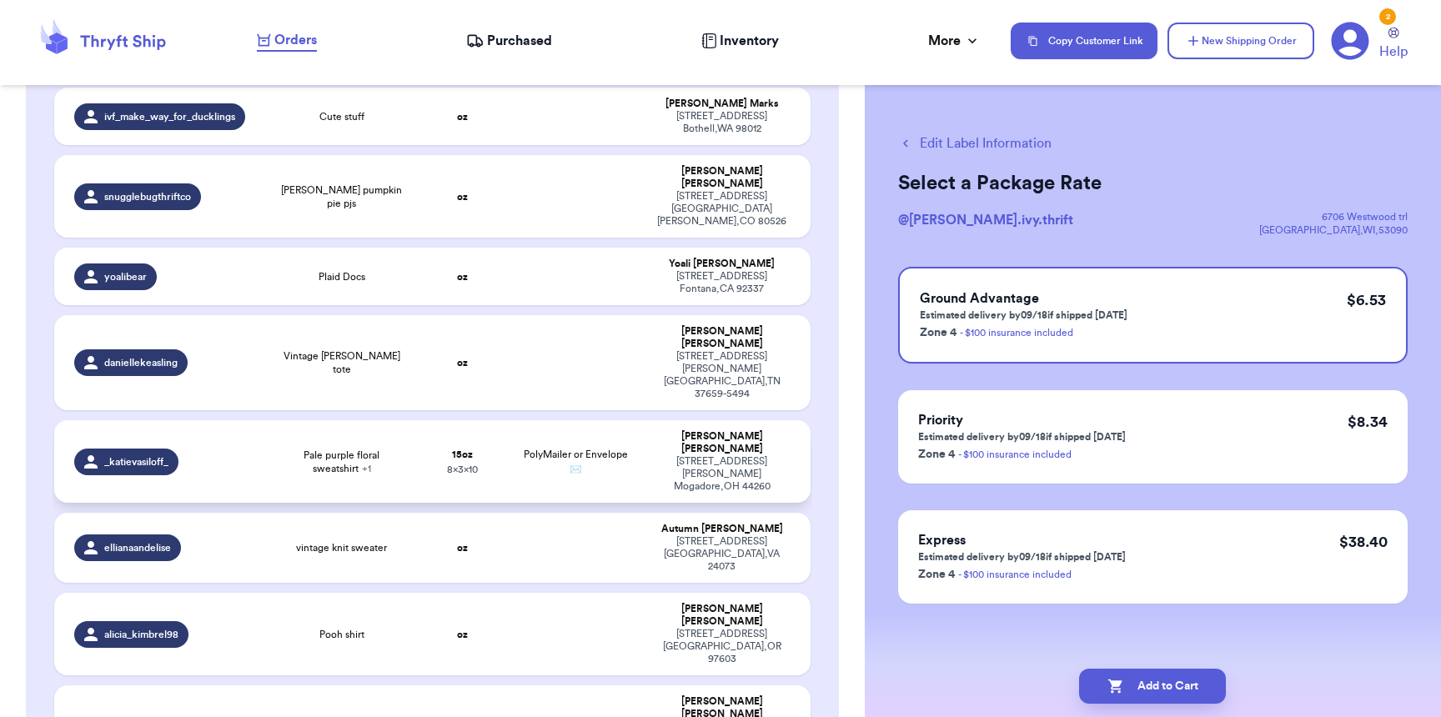
click at [615, 420] on td "PolyMailer or Envelope ✉️" at bounding box center [576, 461] width 136 height 83
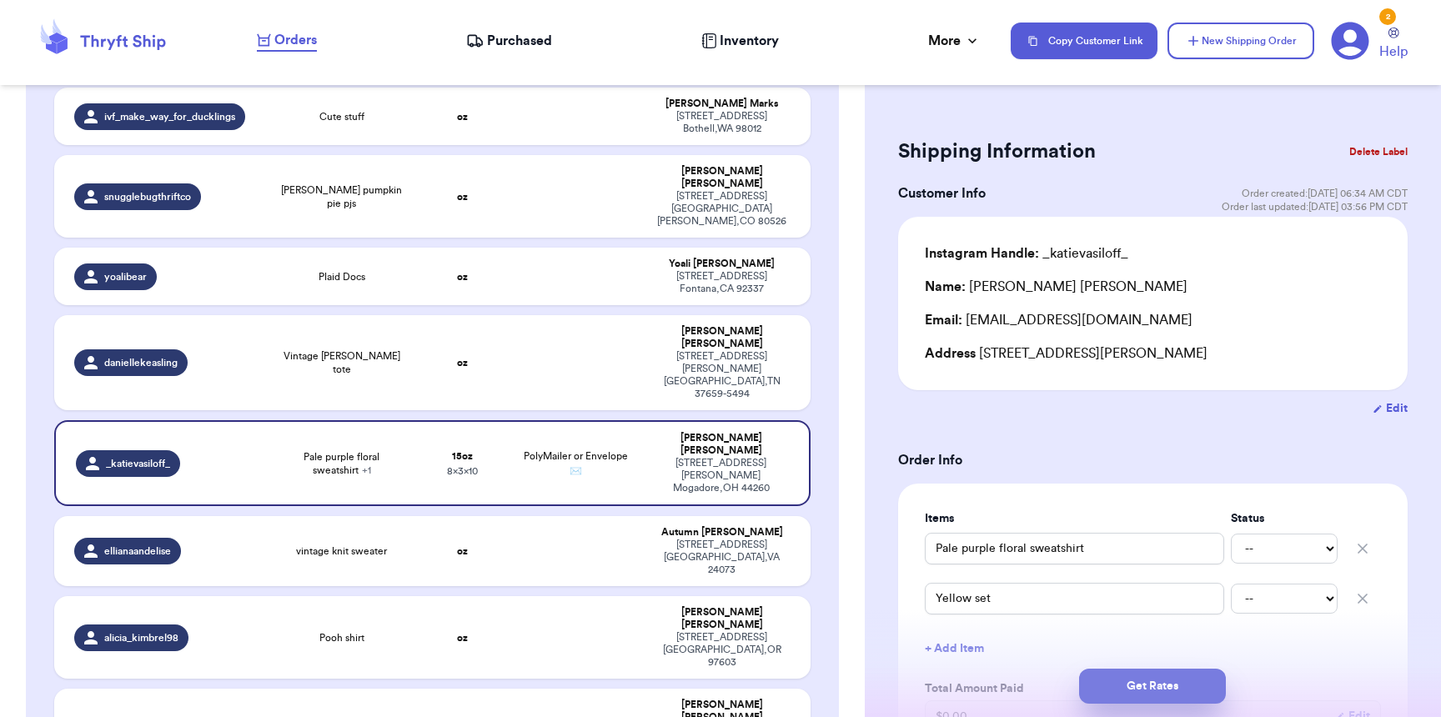
click at [1140, 694] on button "Get Rates" at bounding box center [1152, 686] width 147 height 35
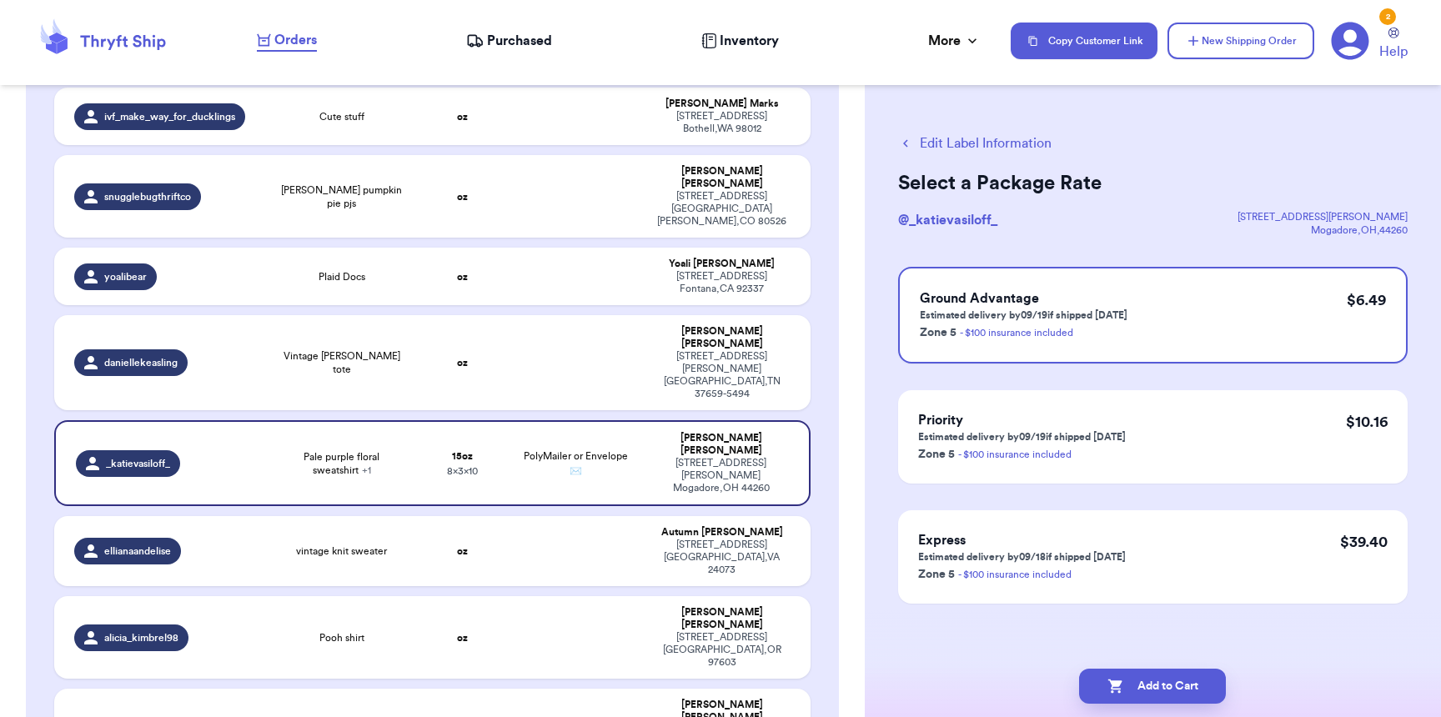
click at [1140, 694] on button "Add to Cart" at bounding box center [1152, 686] width 147 height 35
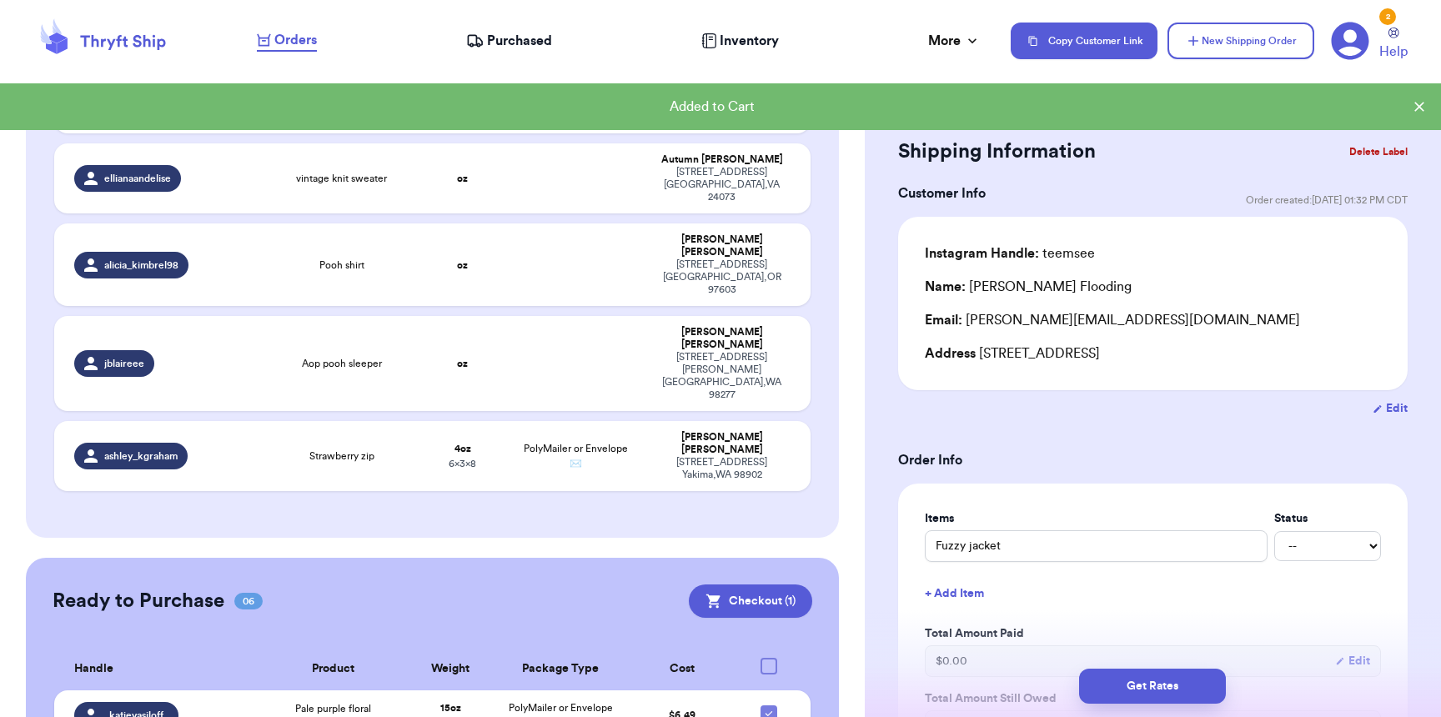
scroll to position [1008, 0]
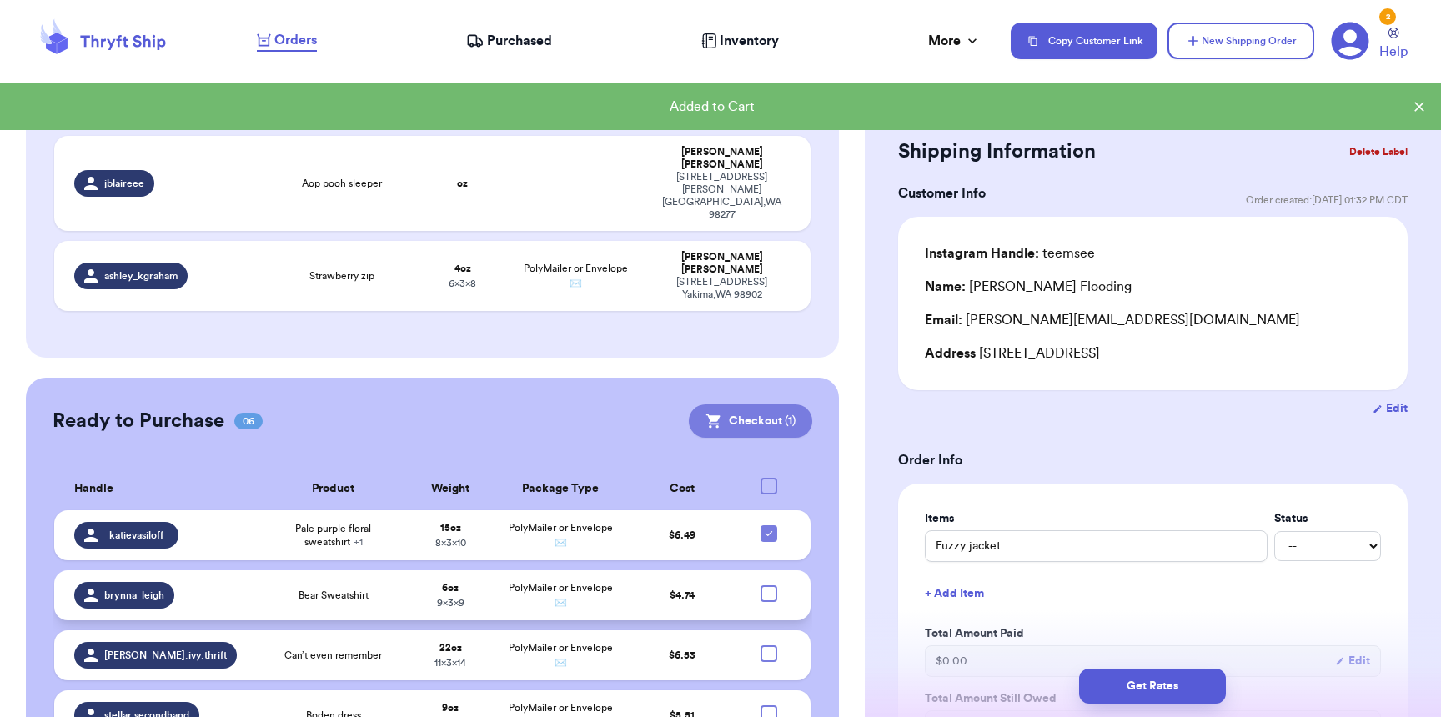
click at [754, 404] on button "Checkout ( 1 )" at bounding box center [750, 420] width 123 height 33
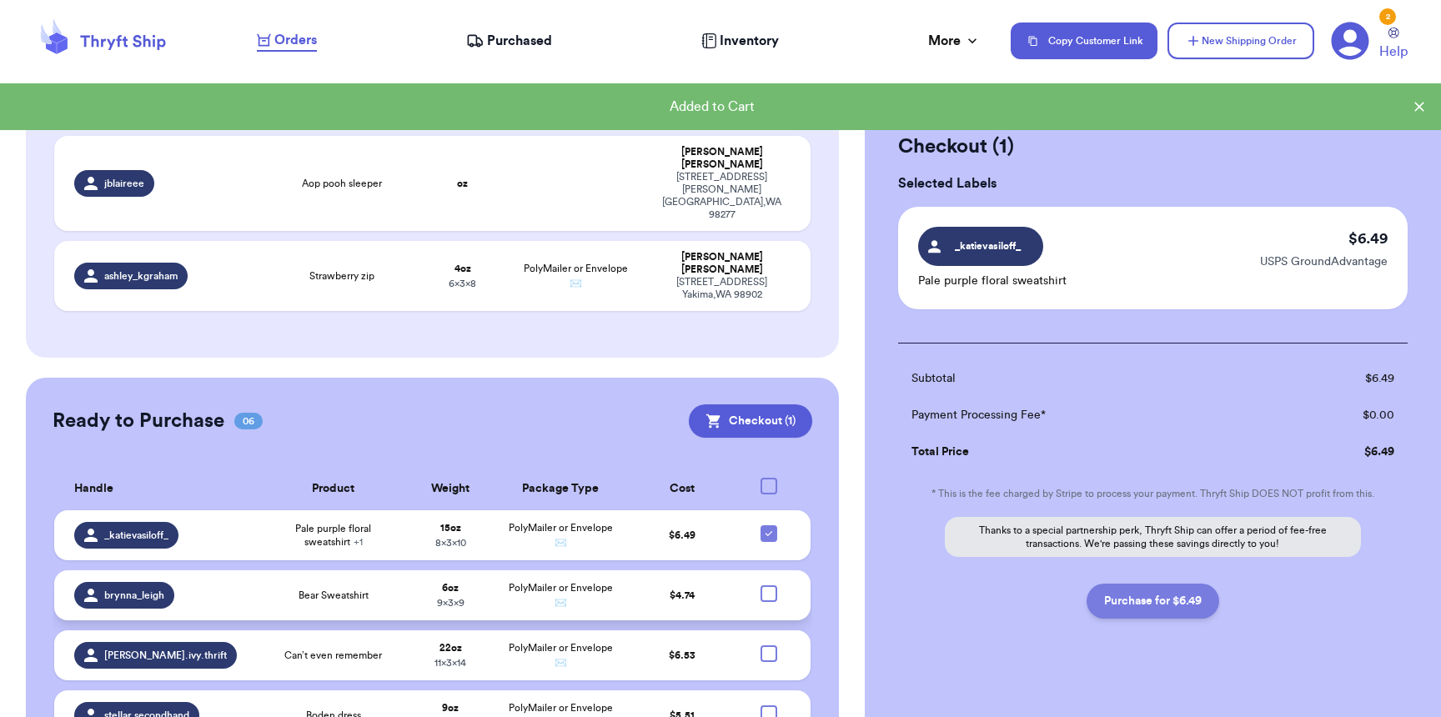
click at [1133, 594] on button "Purchase for $6.49" at bounding box center [1152, 601] width 133 height 35
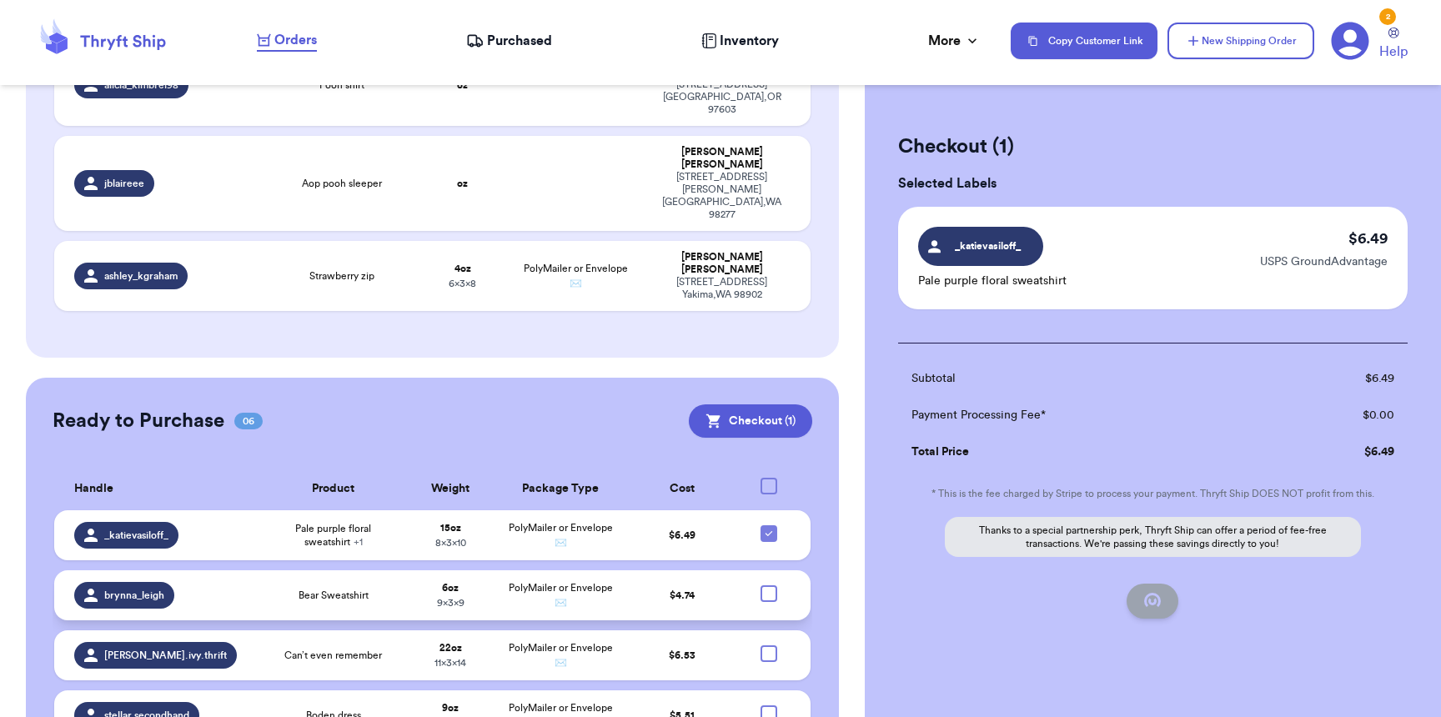
checkbox input "false"
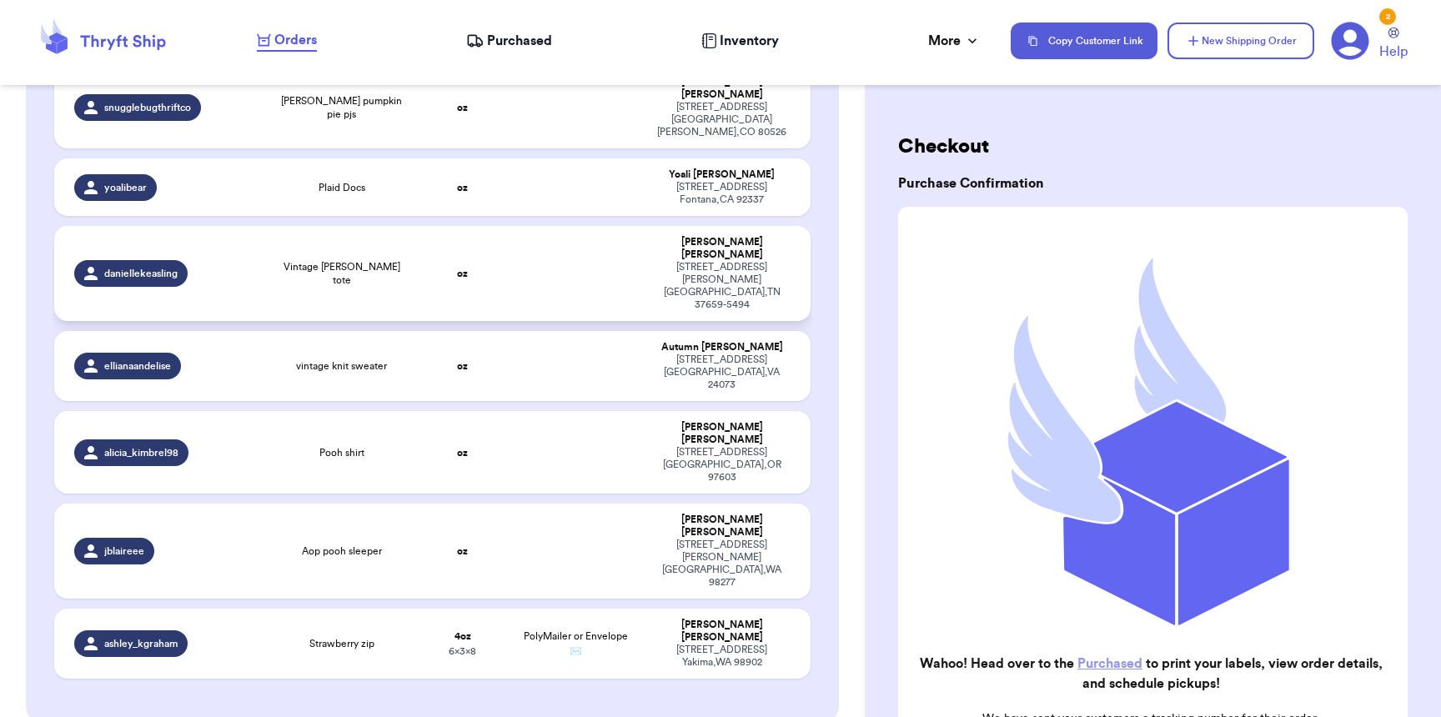
scroll to position [705, 0]
